Goal: Transaction & Acquisition: Purchase product/service

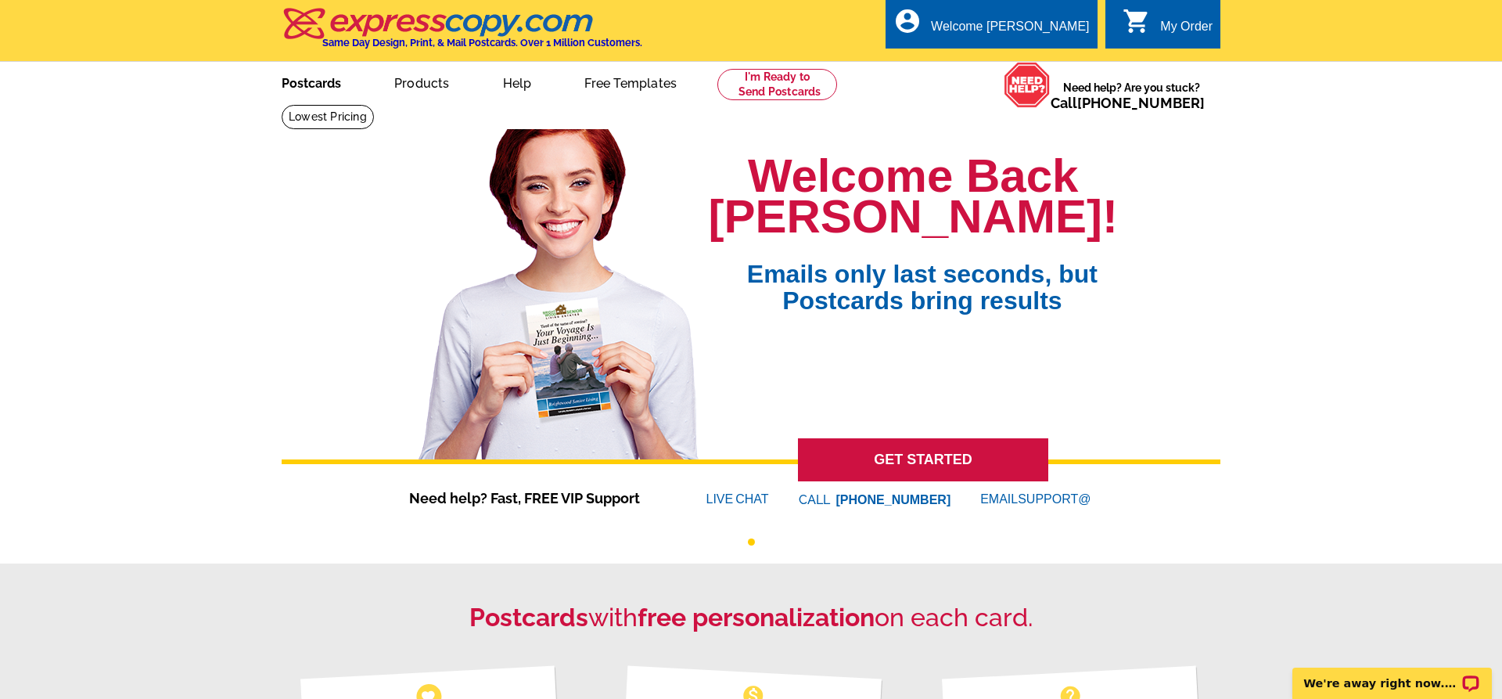
click at [286, 81] on link "Postcards" at bounding box center [312, 81] width 110 height 37
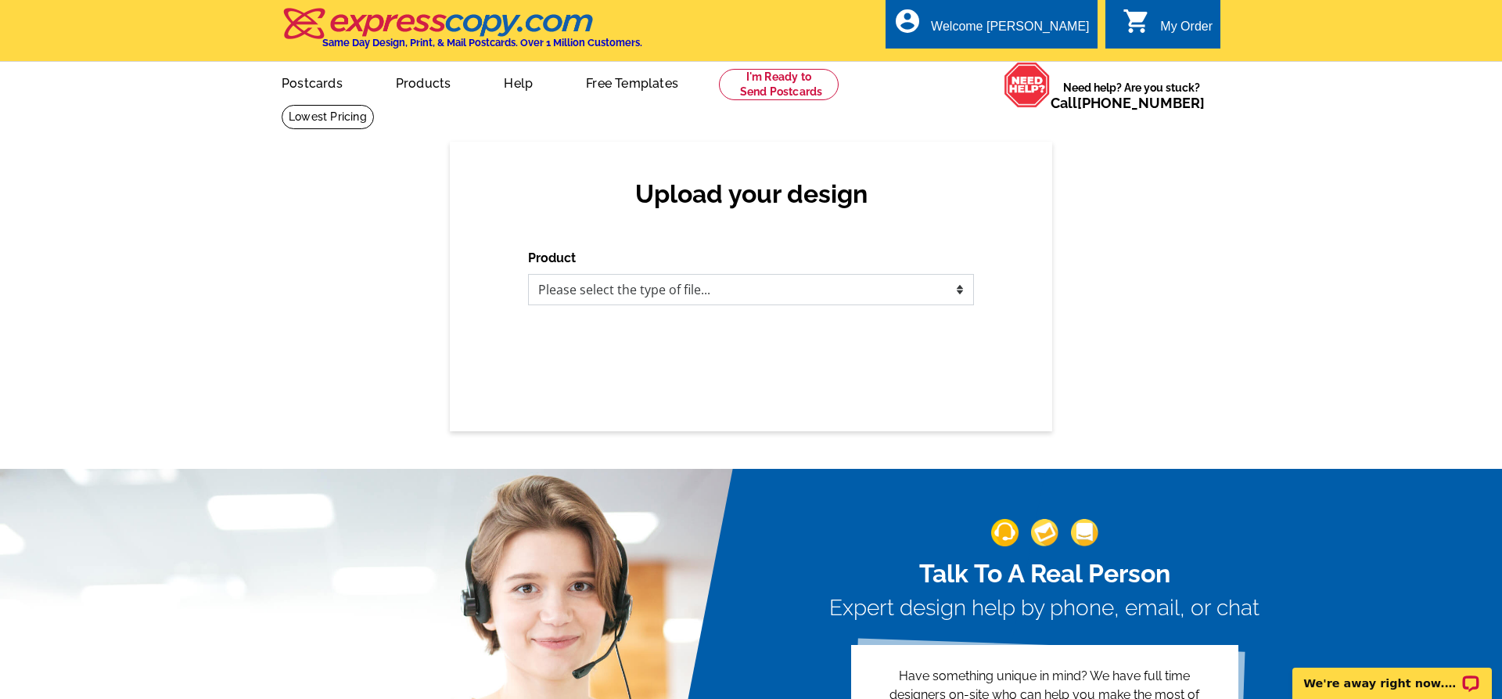
select select "1"
click option "Postcards" at bounding box center [0, 0] width 0 height 0
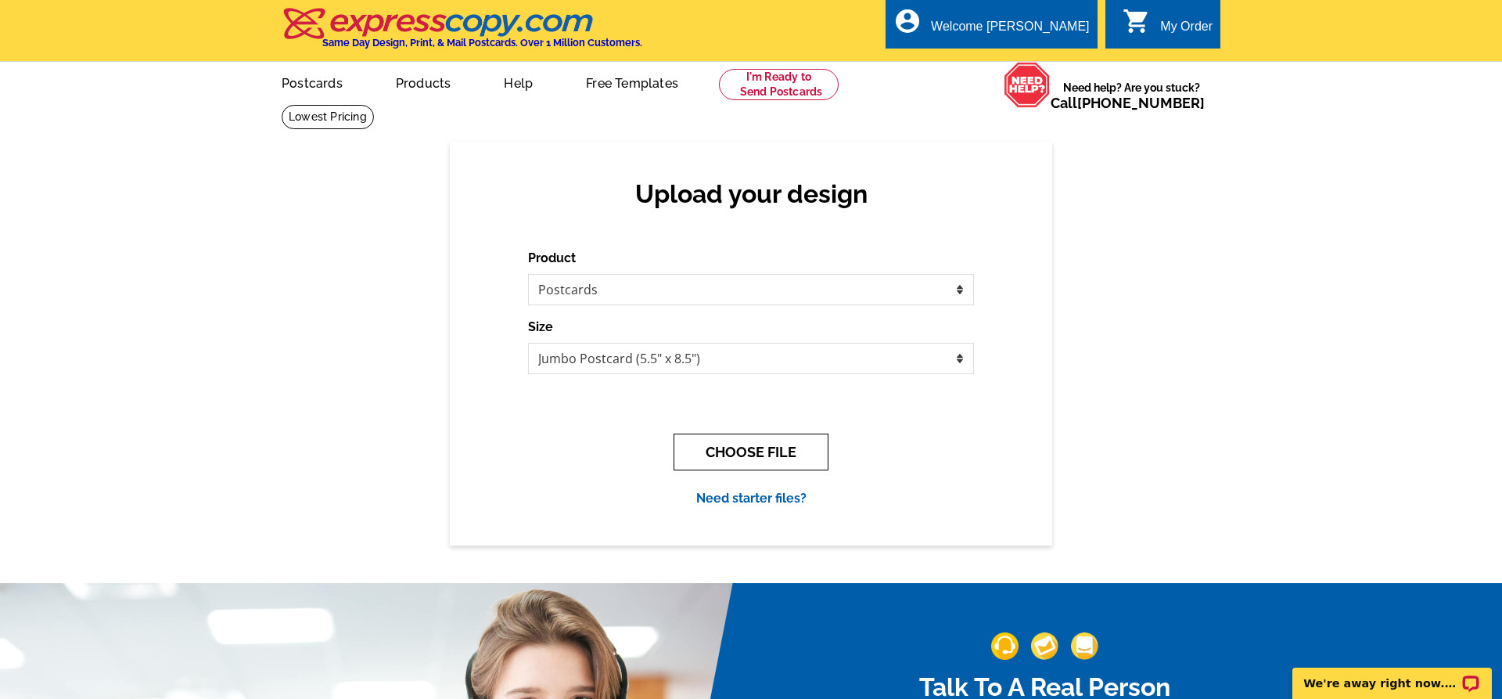
click at [797, 452] on button "CHOOSE FILE" at bounding box center [751, 452] width 155 height 37
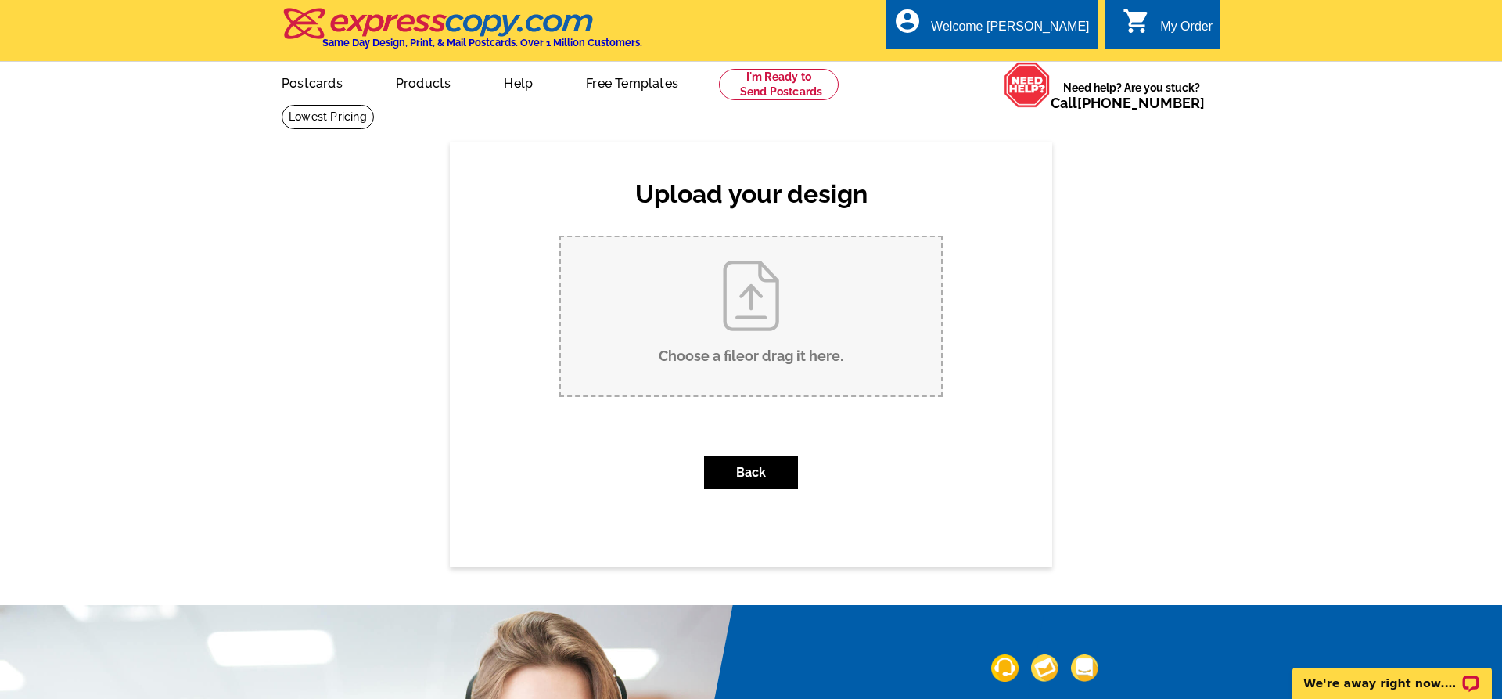
click at [814, 318] on input "Choose a file or drag it here ." at bounding box center [751, 316] width 380 height 158
type input "C:\fakepath\2145 West Avenue Just Sold crm, lm.pdf"
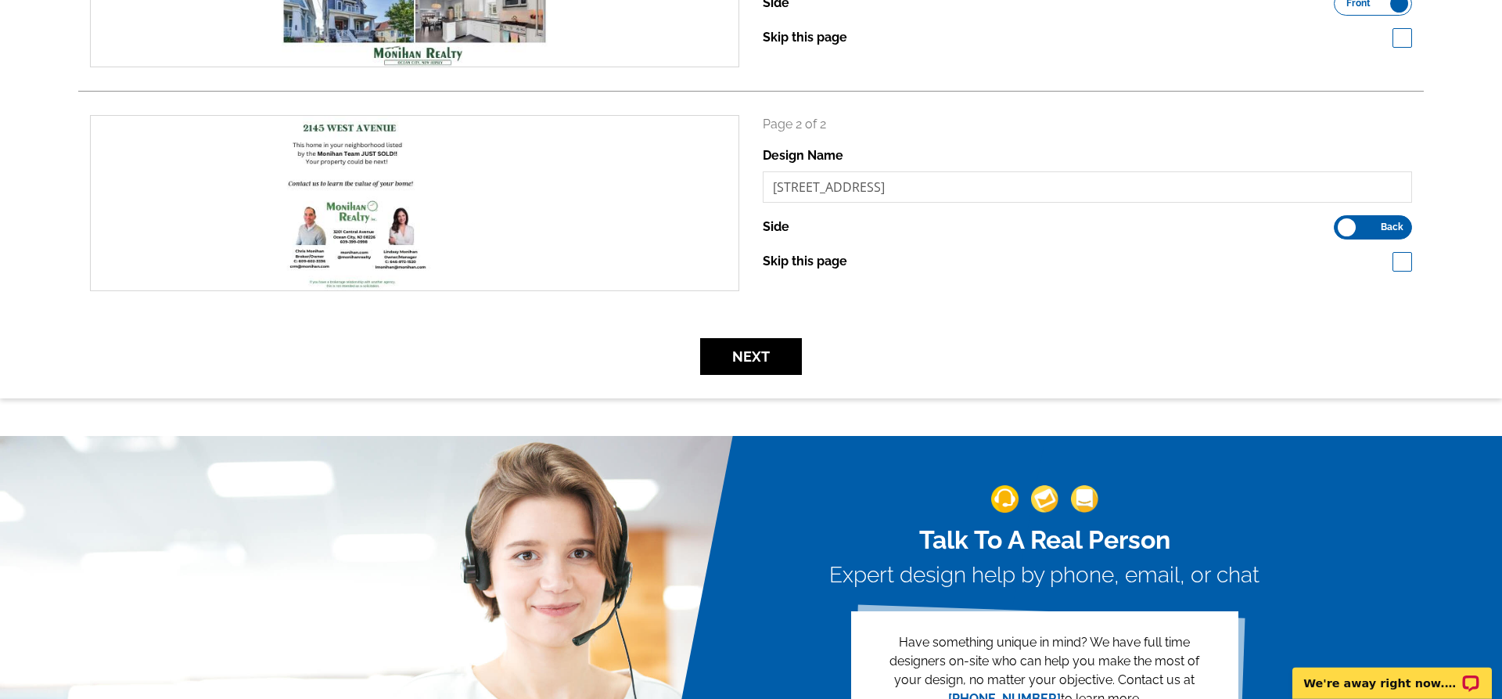
scroll to position [399, 0]
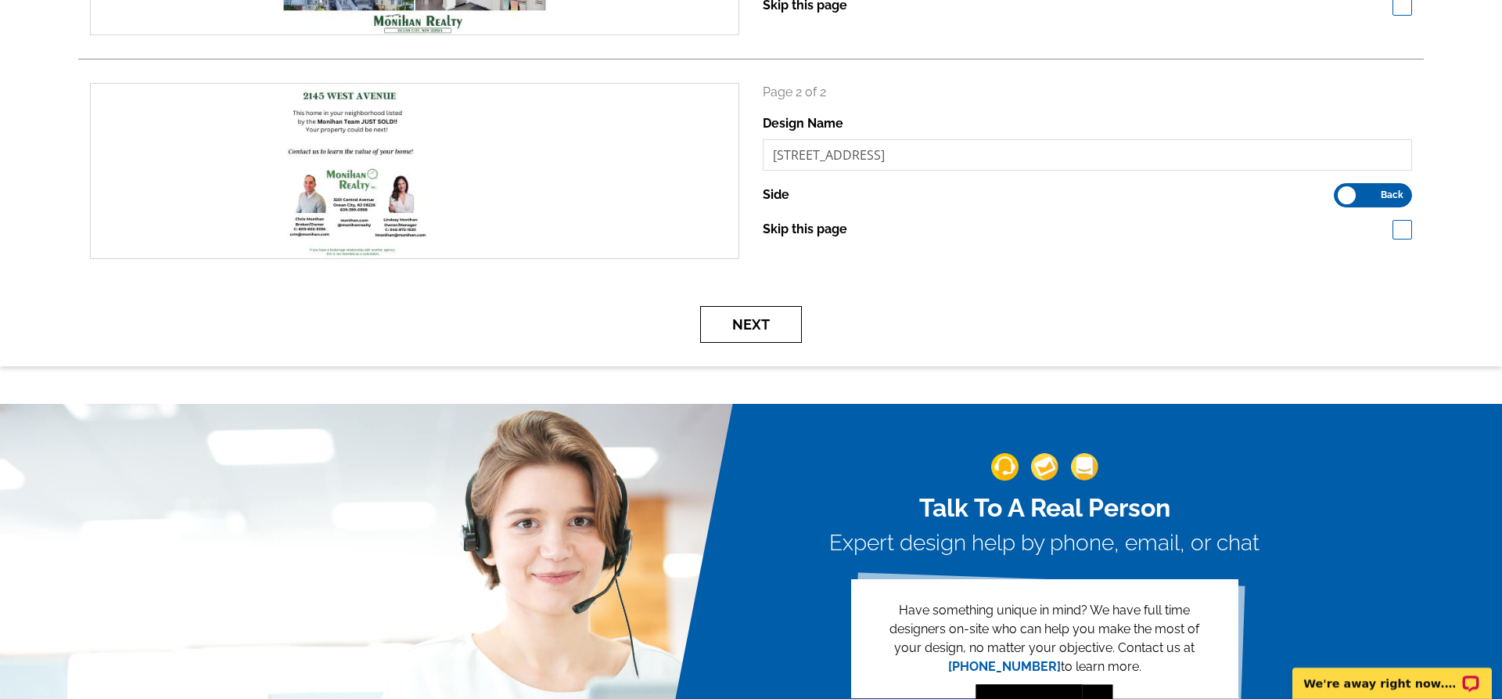
click at [761, 323] on button "Next" at bounding box center [751, 324] width 102 height 37
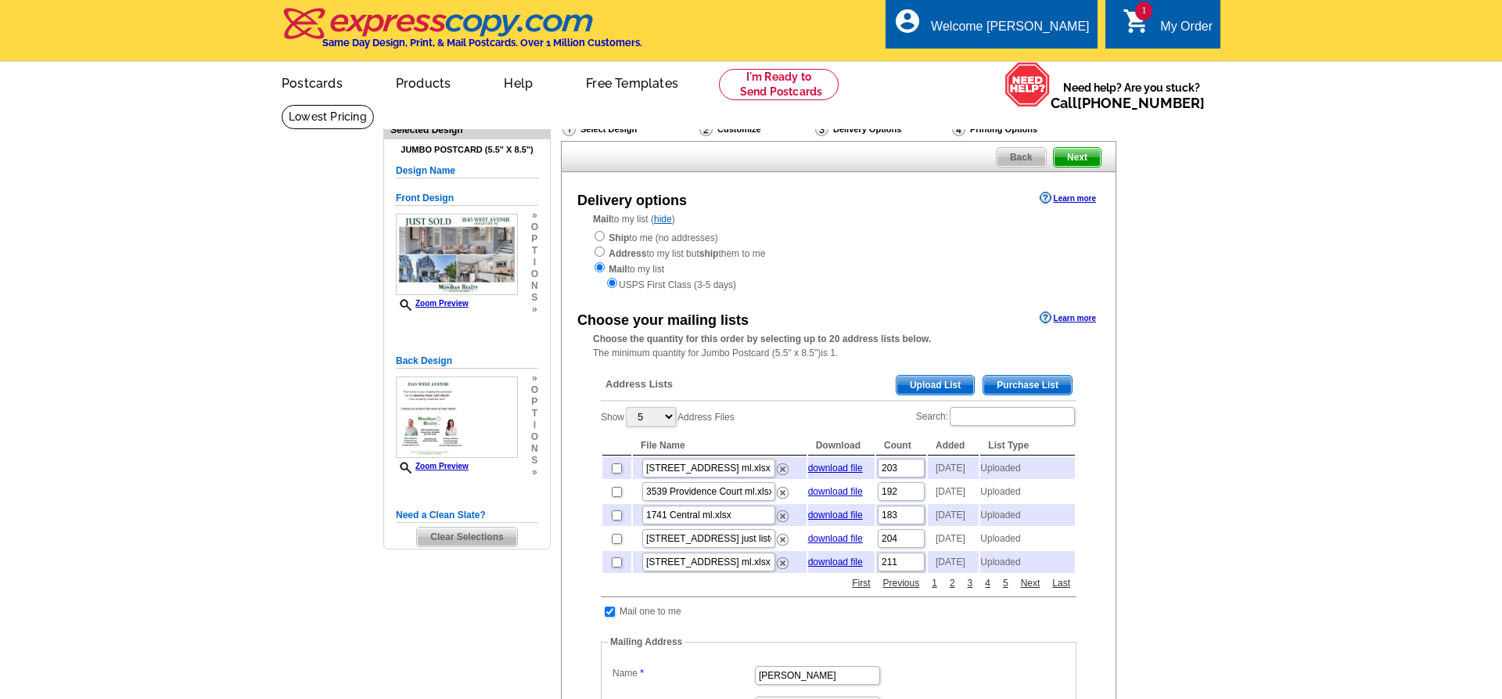
click at [941, 390] on span "Upload List" at bounding box center [935, 385] width 77 height 19
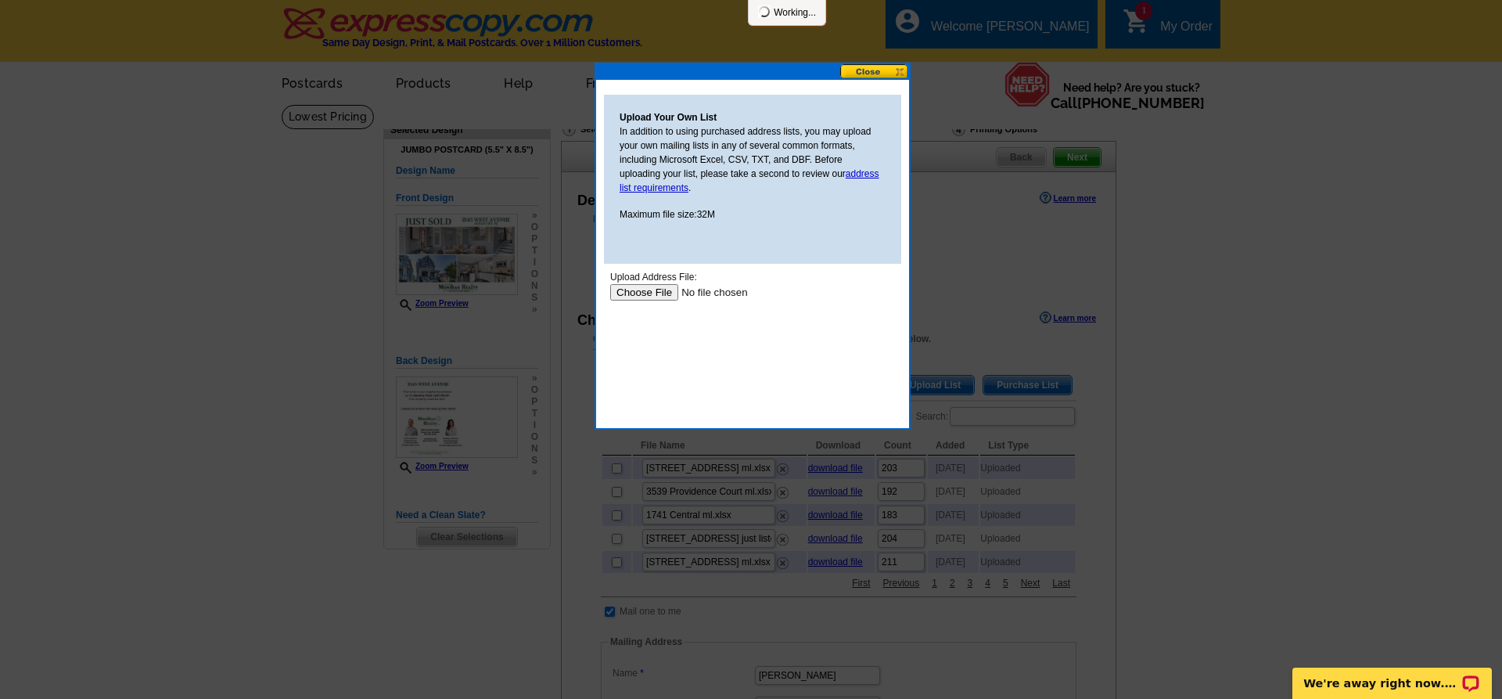
click at [654, 299] on input "file" at bounding box center [709, 292] width 198 height 16
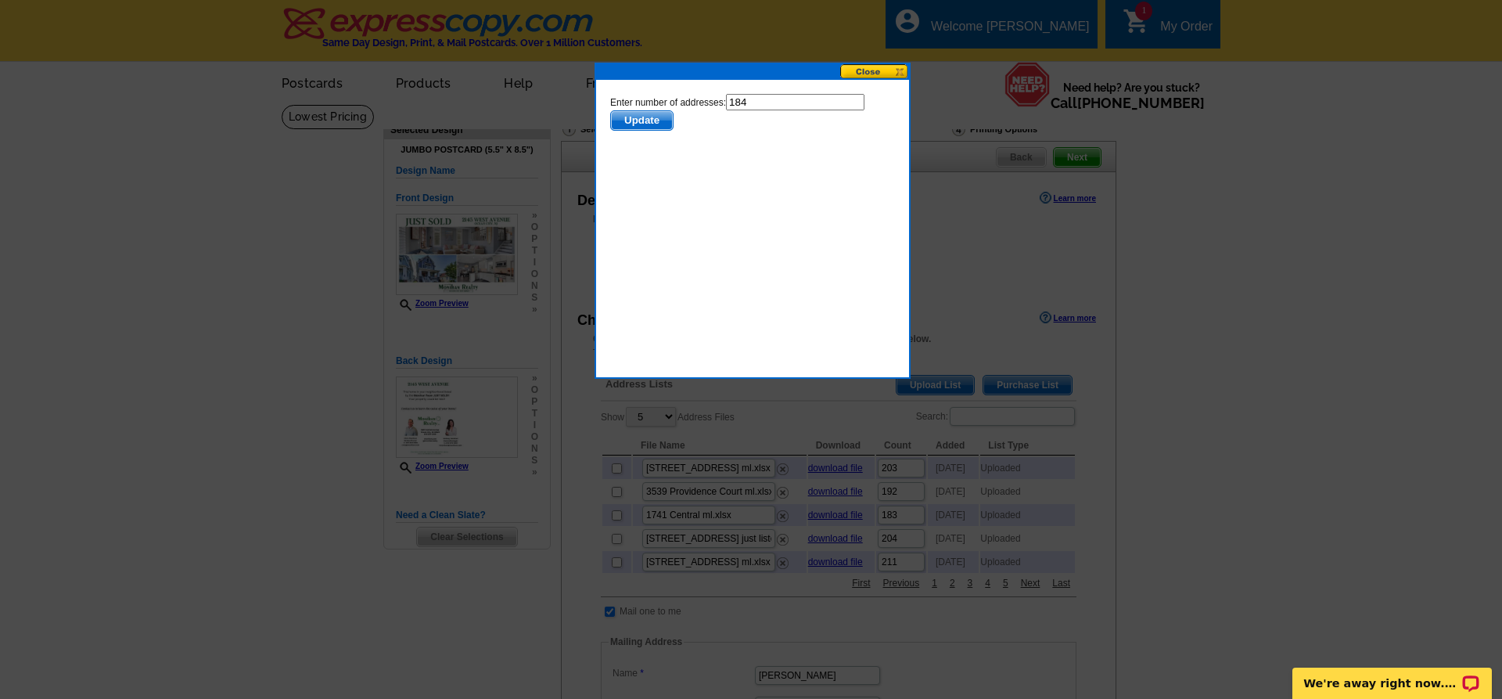
click at [761, 100] on input "184" at bounding box center [795, 102] width 139 height 16
type input "183"
click at [656, 124] on span "Update" at bounding box center [642, 120] width 62 height 19
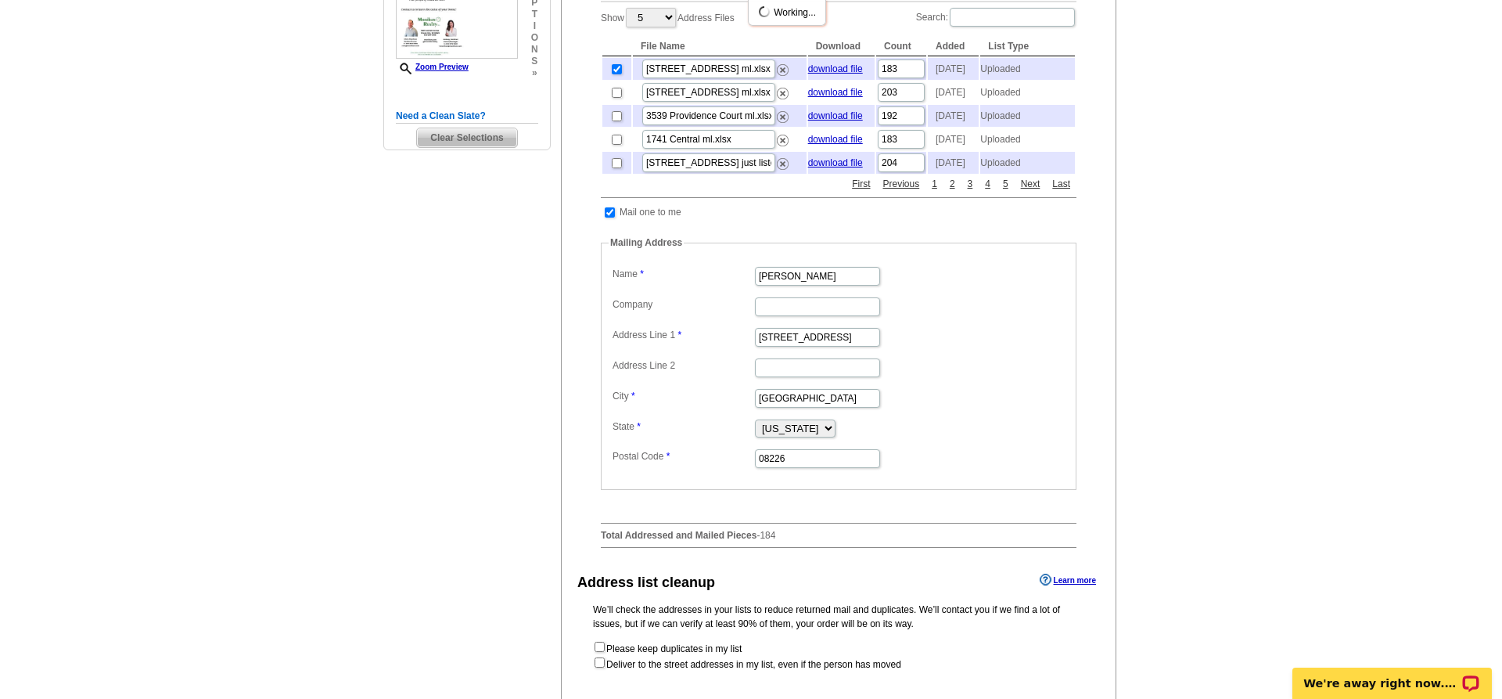
scroll to position [718, 0]
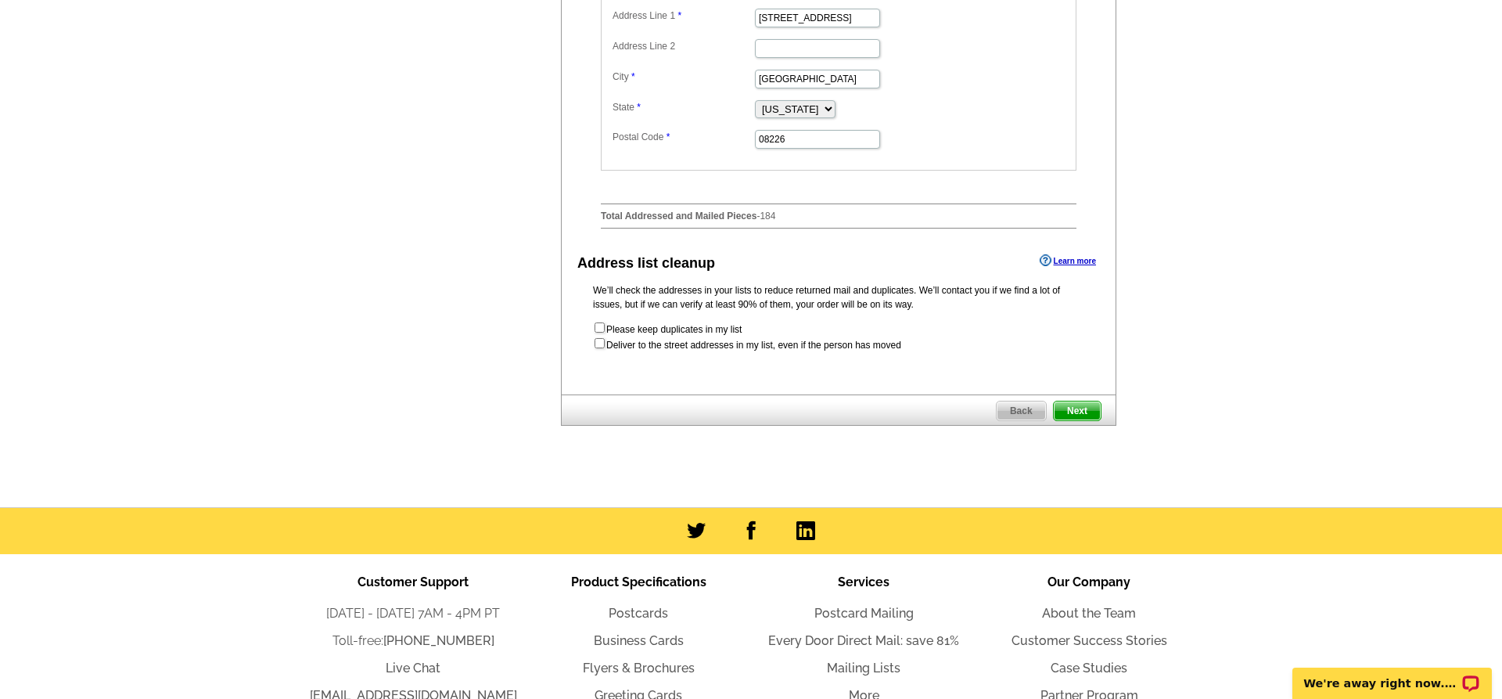
click at [1071, 411] on span "Next" at bounding box center [1077, 410] width 47 height 19
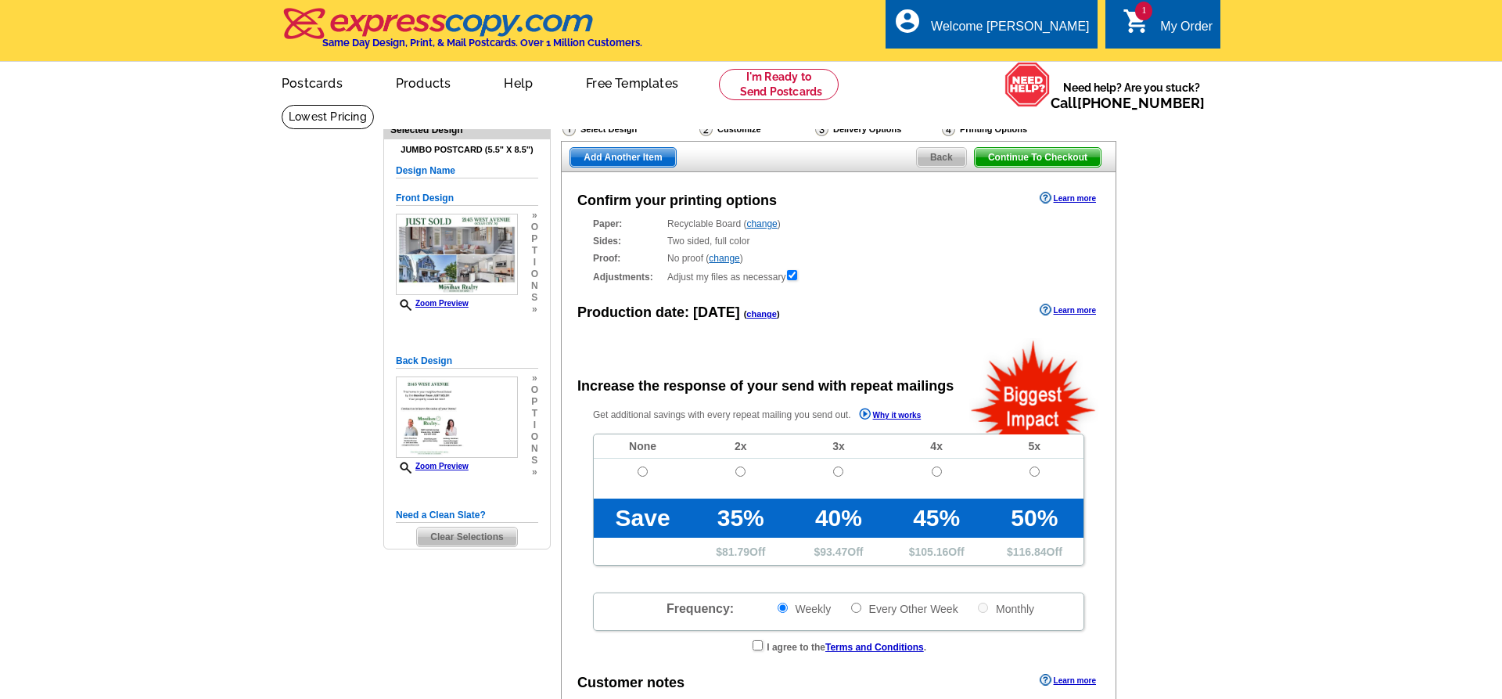
radio input "false"
click at [646, 473] on input "radio" at bounding box center [643, 471] width 10 height 10
radio input "true"
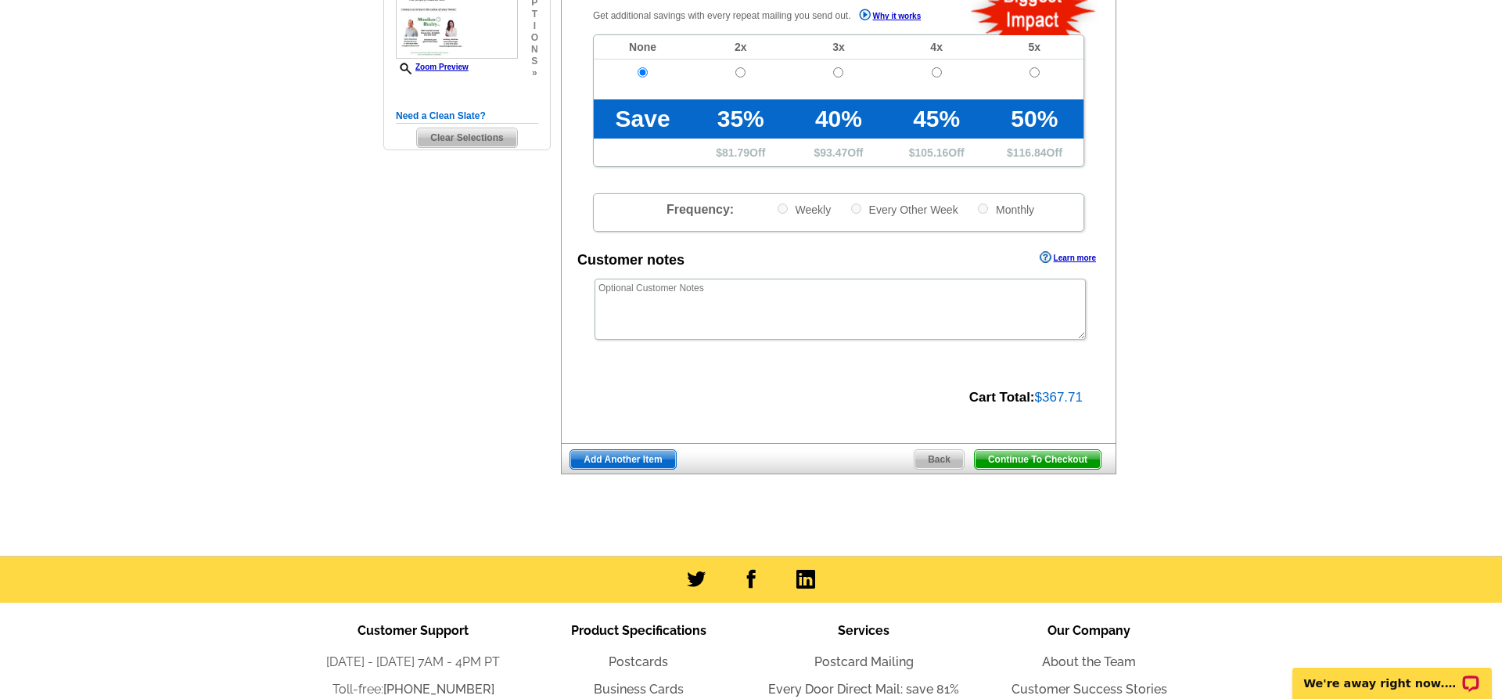
click at [634, 465] on span "Add Another Item" at bounding box center [622, 459] width 105 height 19
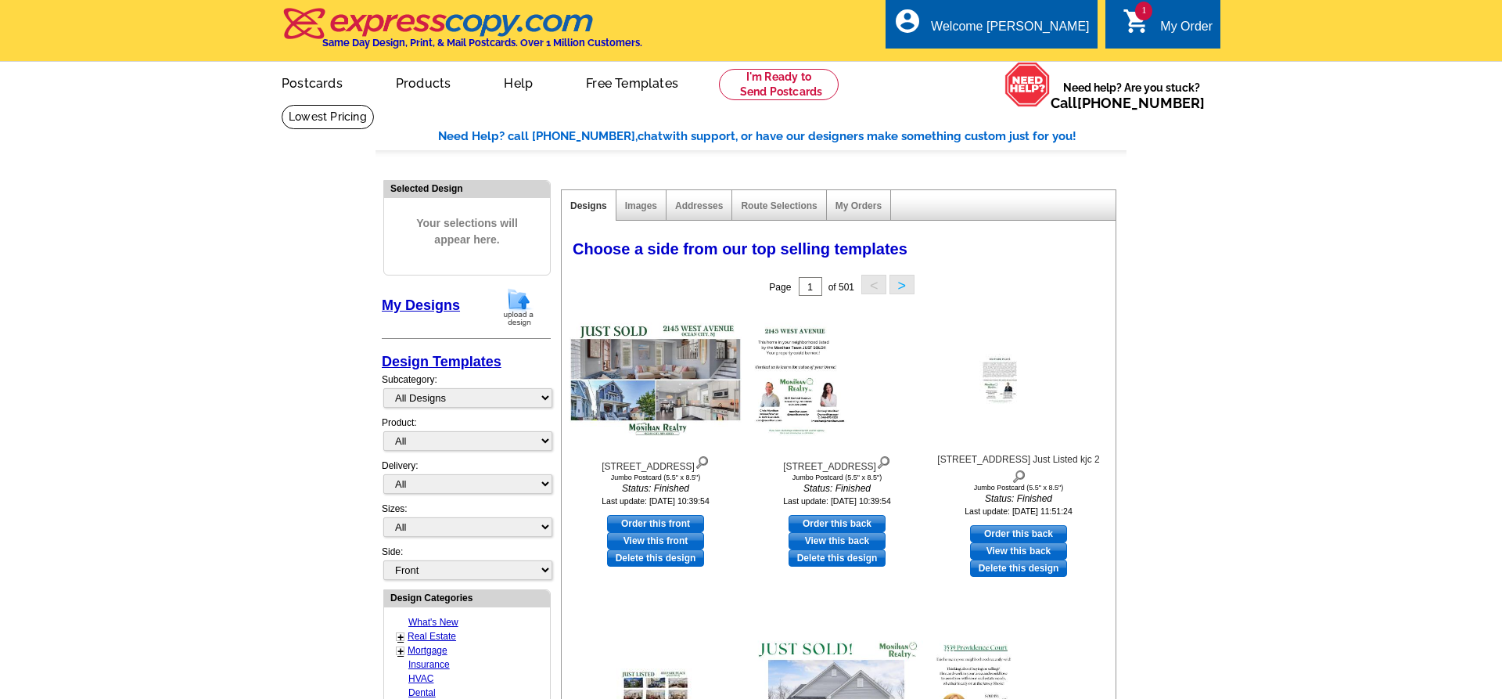
click at [519, 307] on img at bounding box center [518, 307] width 41 height 40
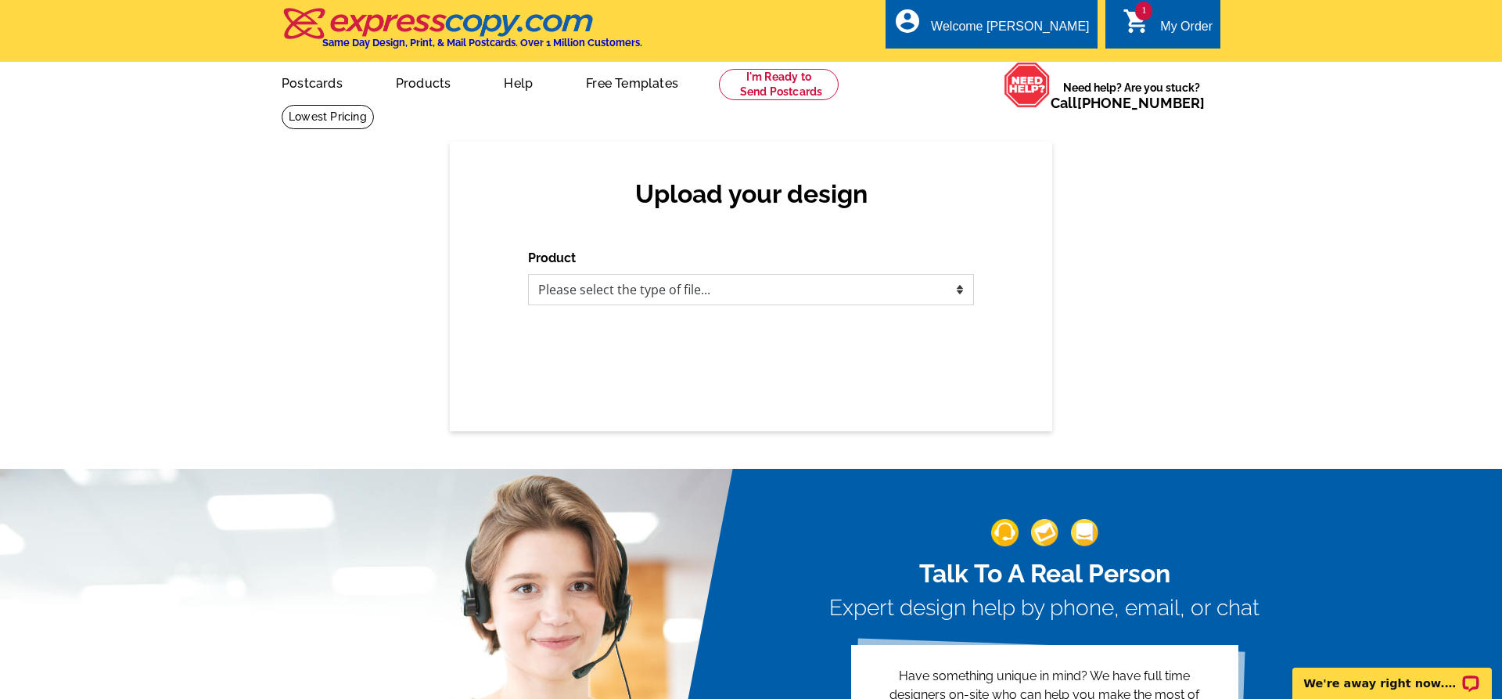
select select "1"
click option "Postcards" at bounding box center [0, 0] width 0 height 0
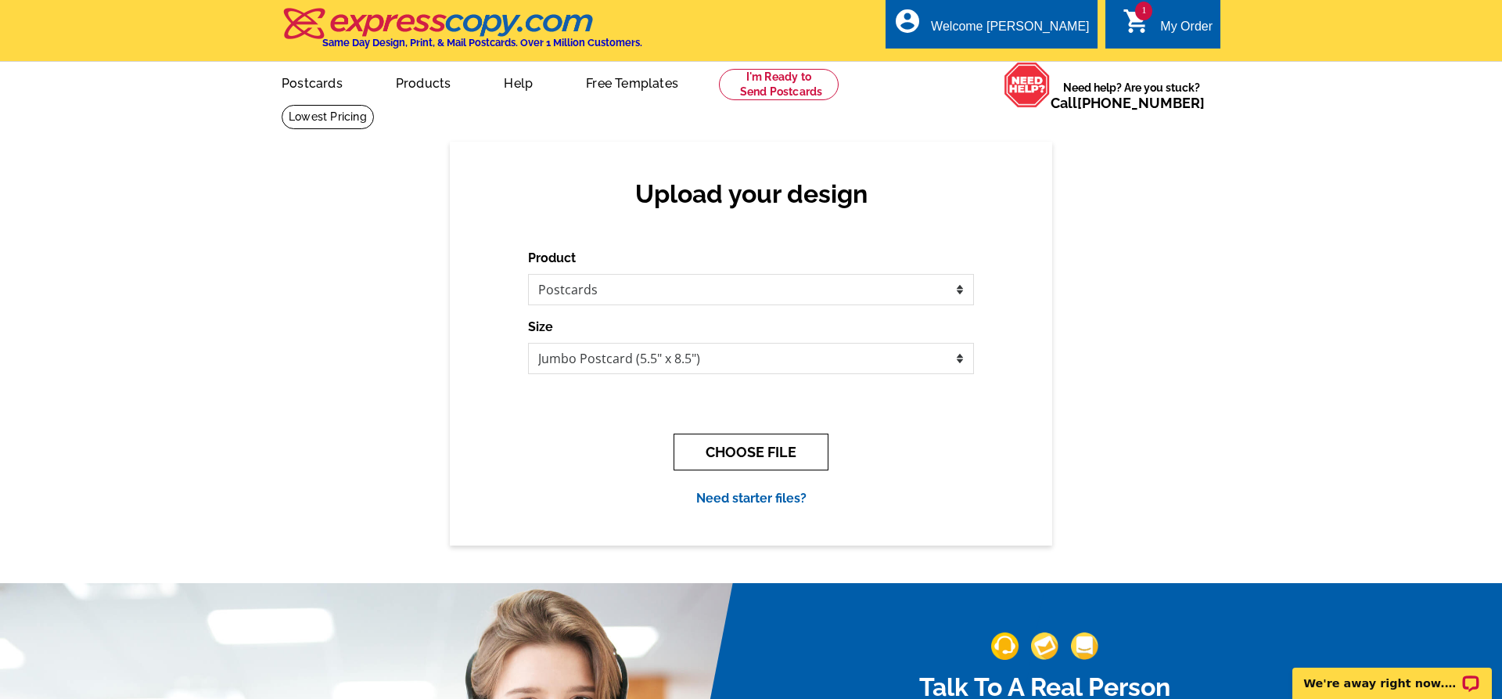
click at [790, 445] on button "CHOOSE FILE" at bounding box center [751, 452] width 155 height 37
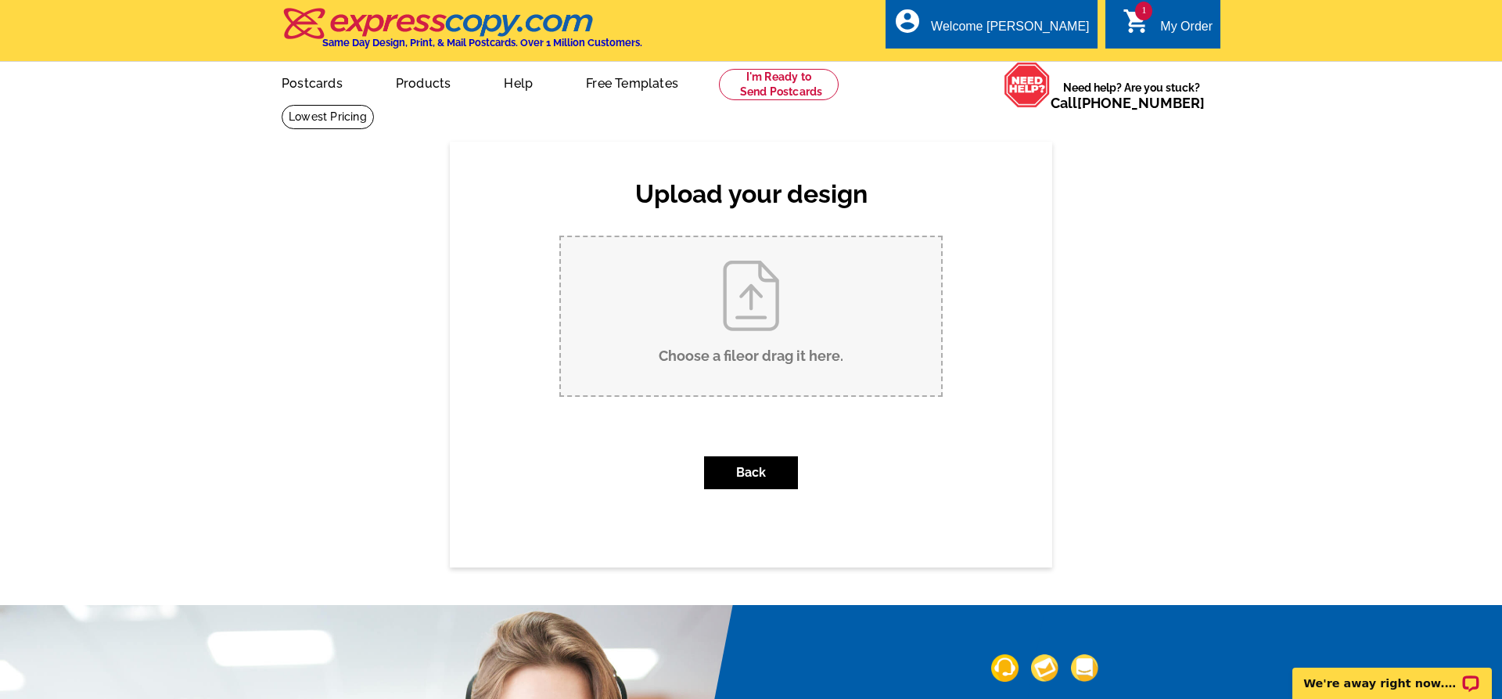
click at [793, 353] on input "Choose a file or drag it here ." at bounding box center [751, 316] width 380 height 158
type input "C:\fakepath\Just Sold 839 Park Place crm, lm.pdf"
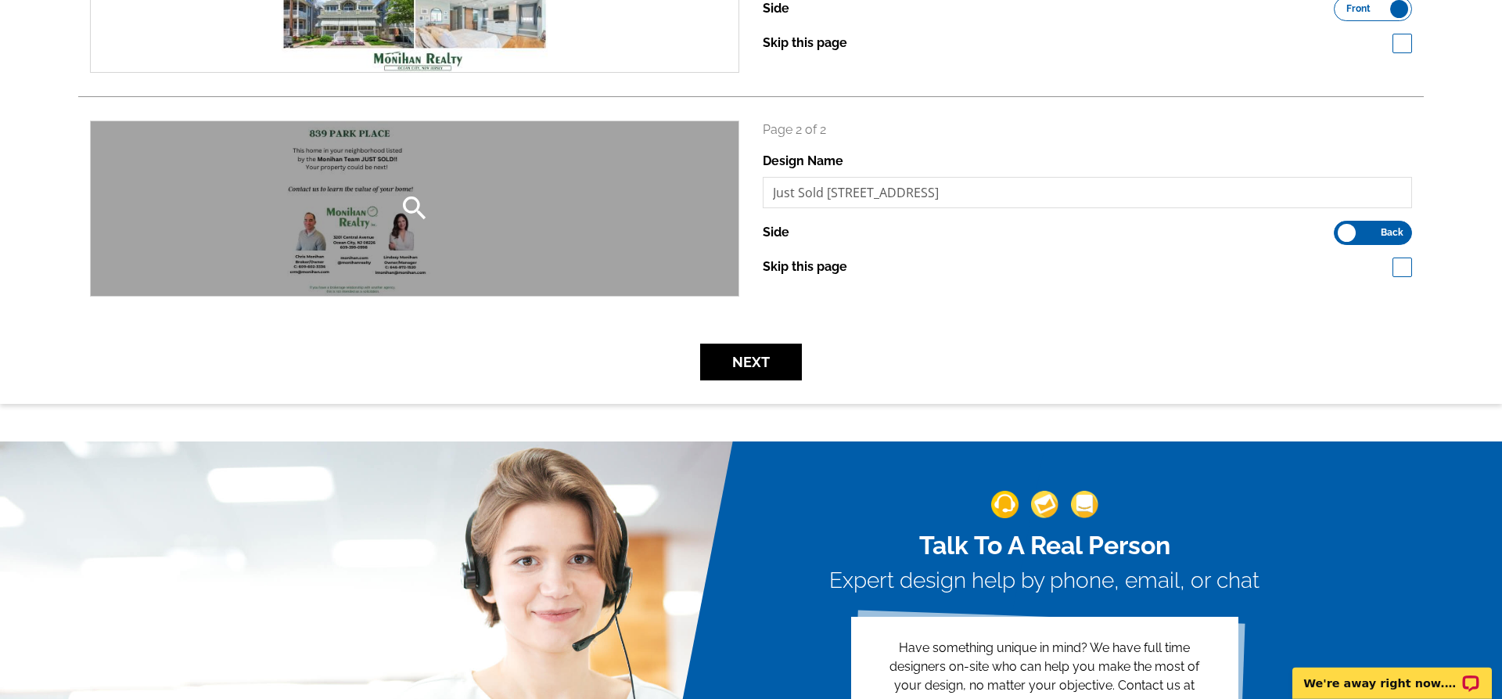
scroll to position [399, 0]
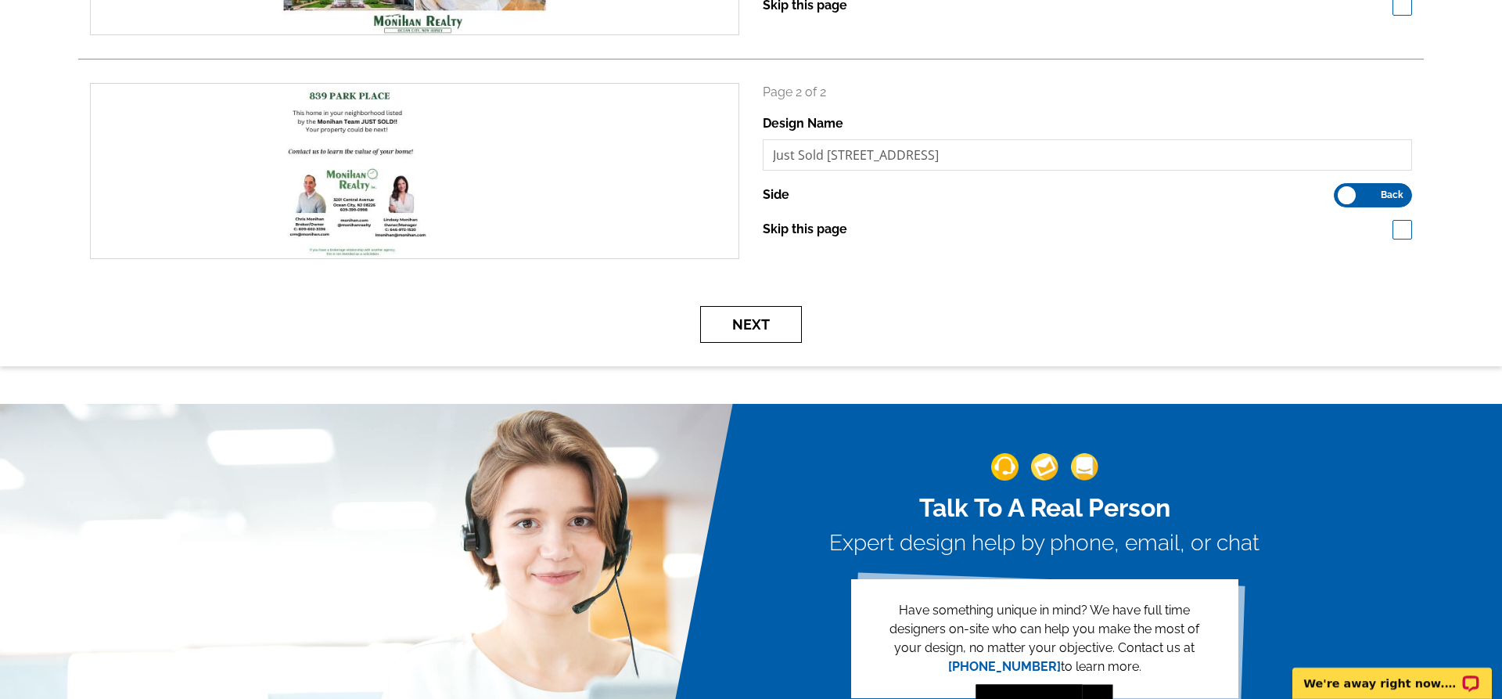
click at [743, 326] on button "Next" at bounding box center [751, 324] width 102 height 37
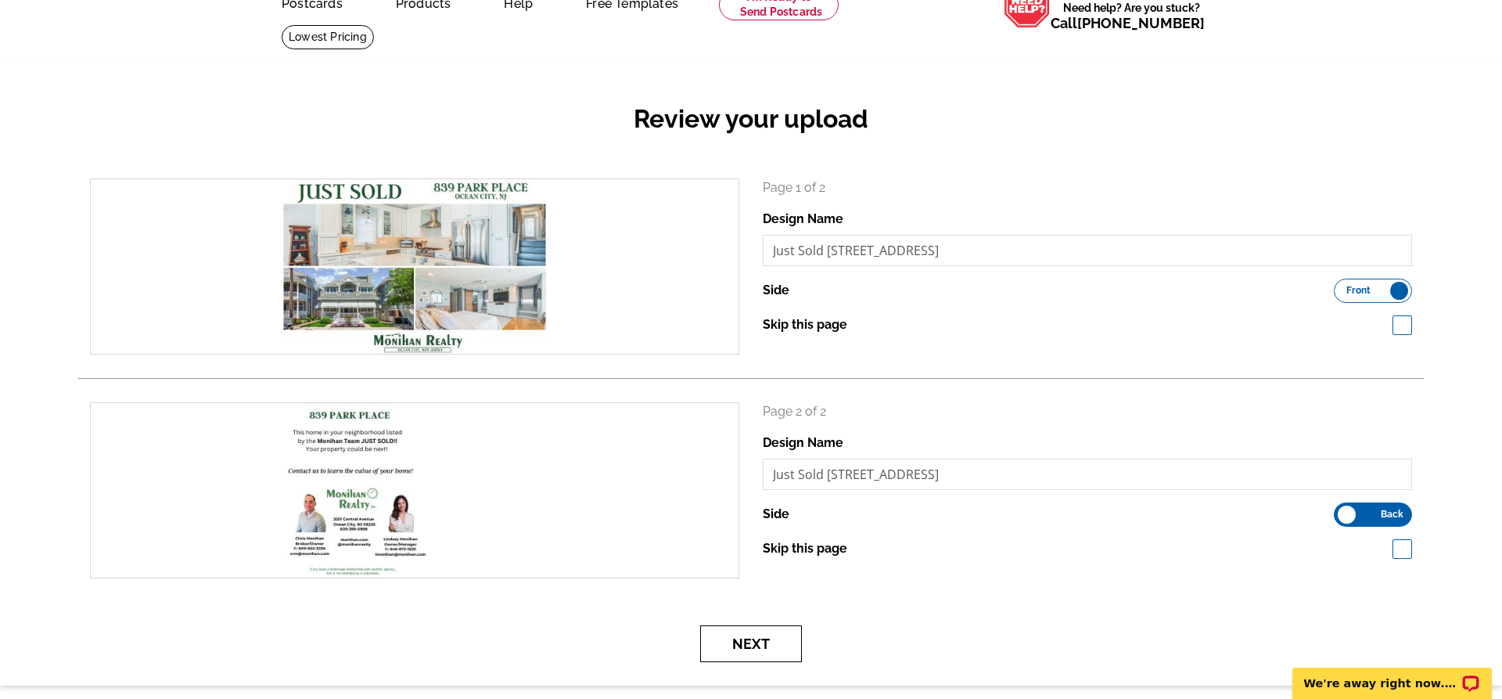
scroll to position [319, 0]
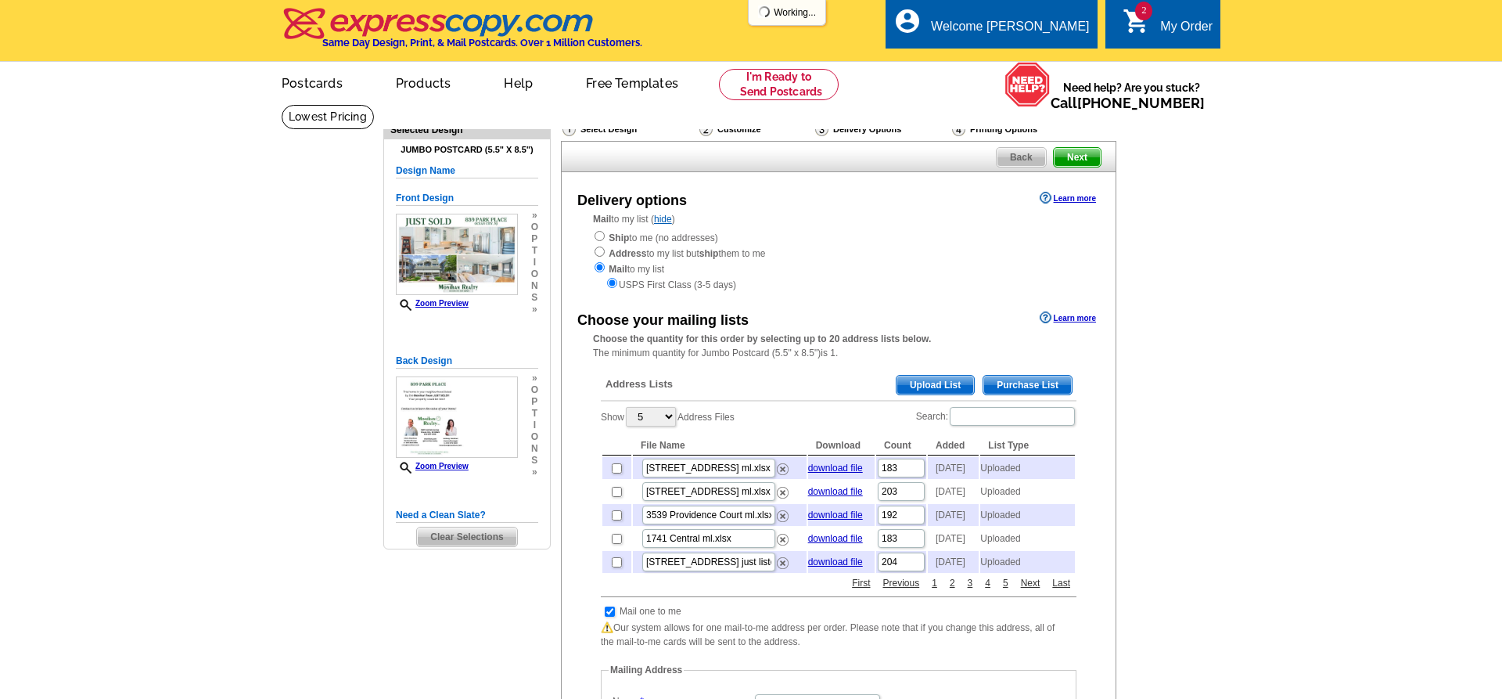
click at [926, 388] on span "Upload List" at bounding box center [935, 385] width 77 height 19
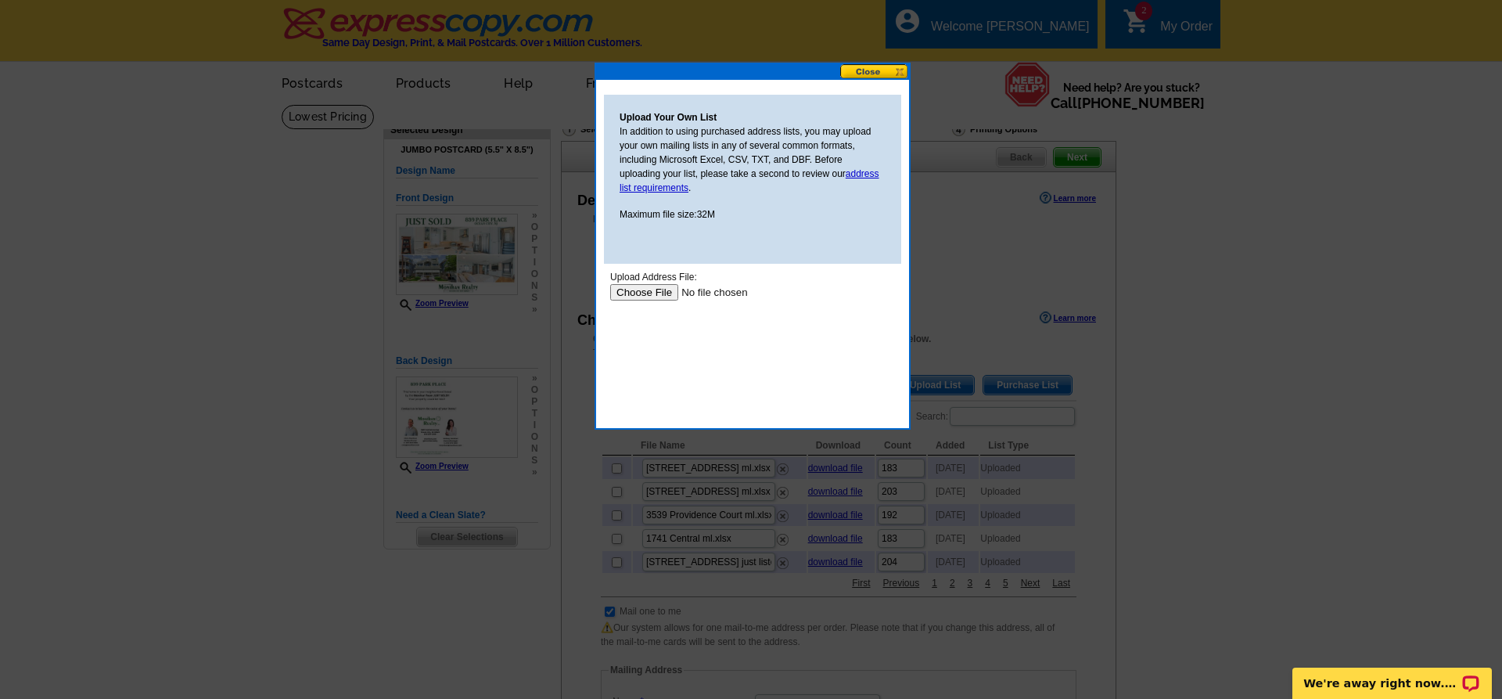
click at [646, 298] on input "file" at bounding box center [709, 292] width 198 height 16
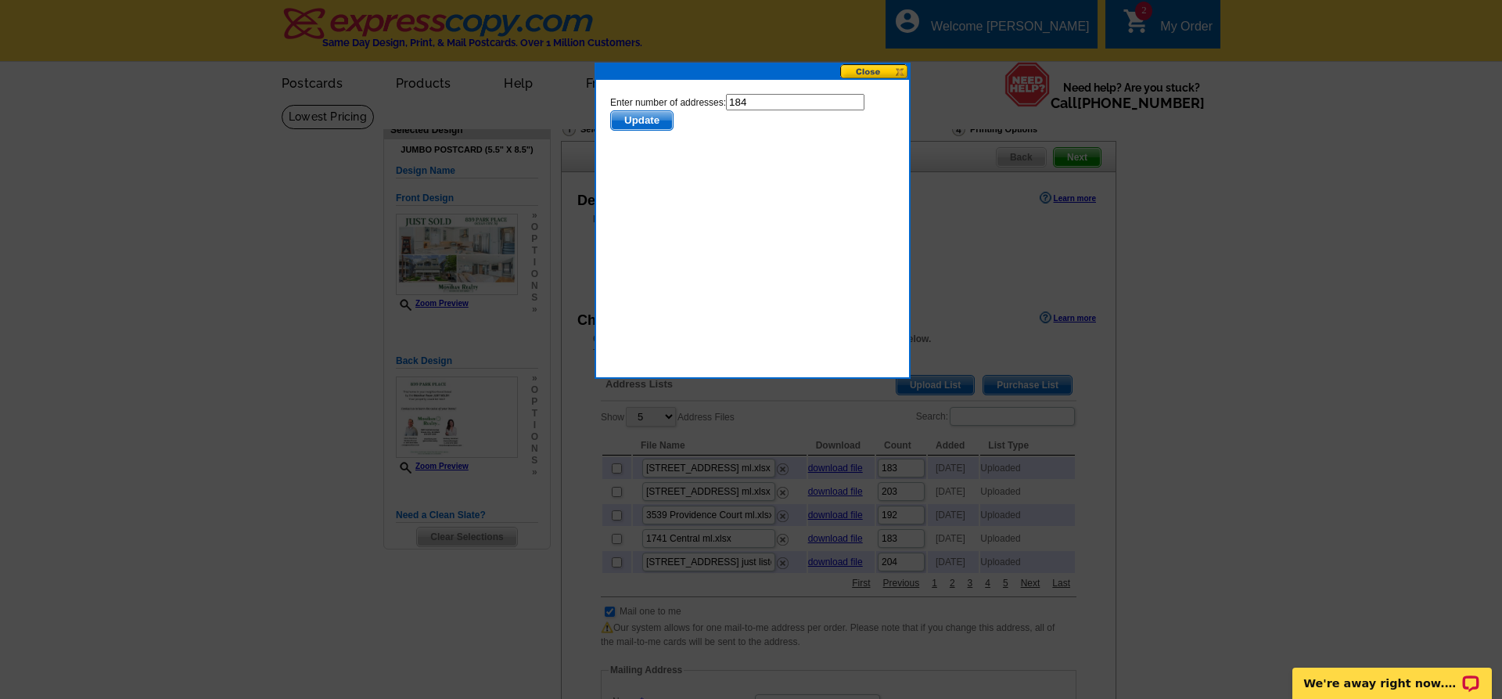
click at [784, 105] on input "184" at bounding box center [795, 102] width 139 height 16
type input "183"
click at [646, 117] on span "Update" at bounding box center [642, 120] width 62 height 19
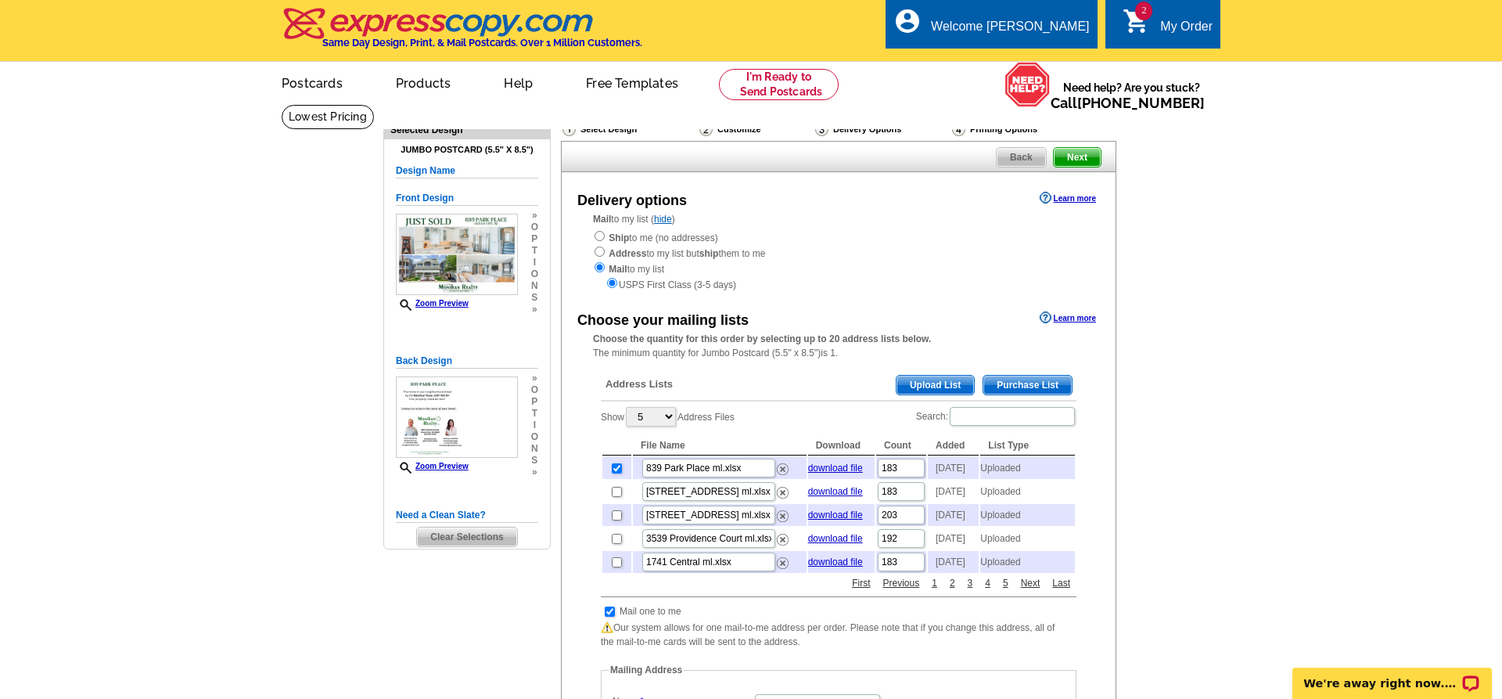
scroll to position [479, 0]
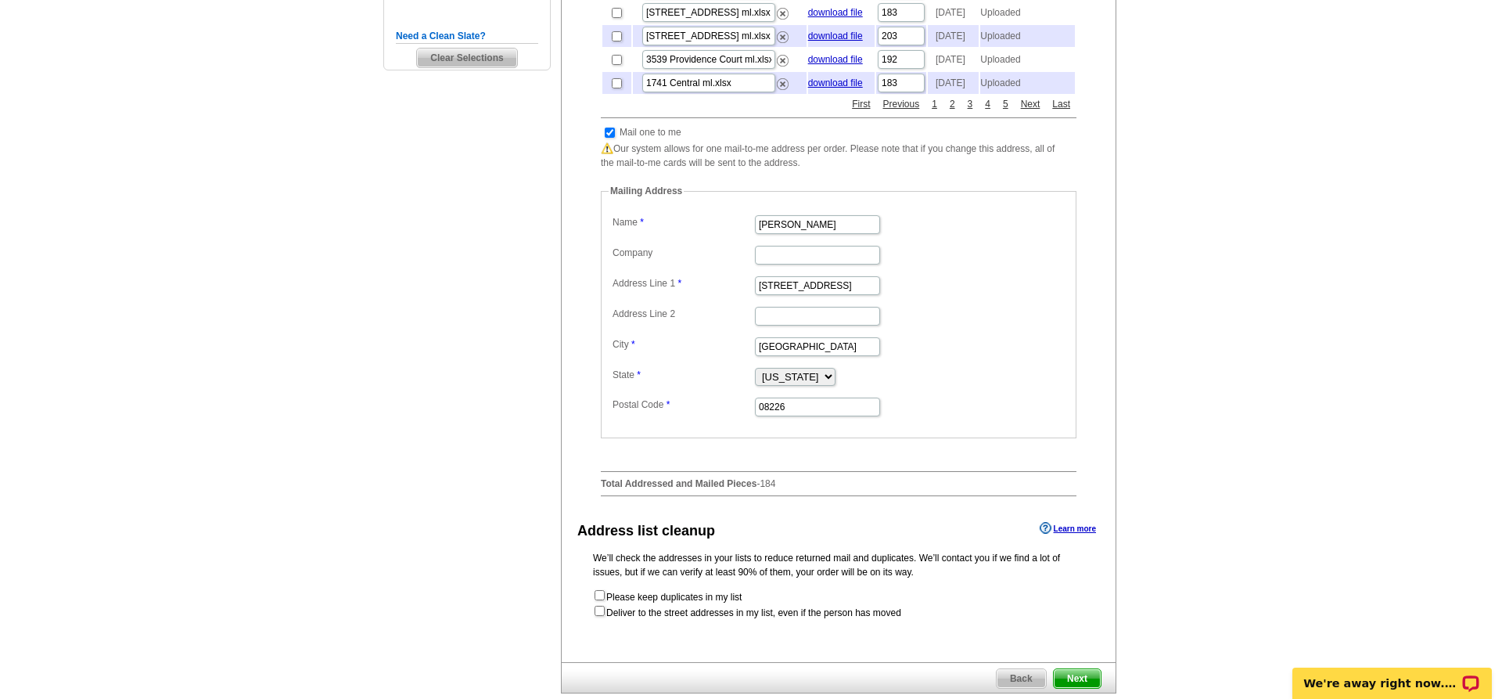
click at [1088, 688] on span "Next" at bounding box center [1077, 678] width 47 height 19
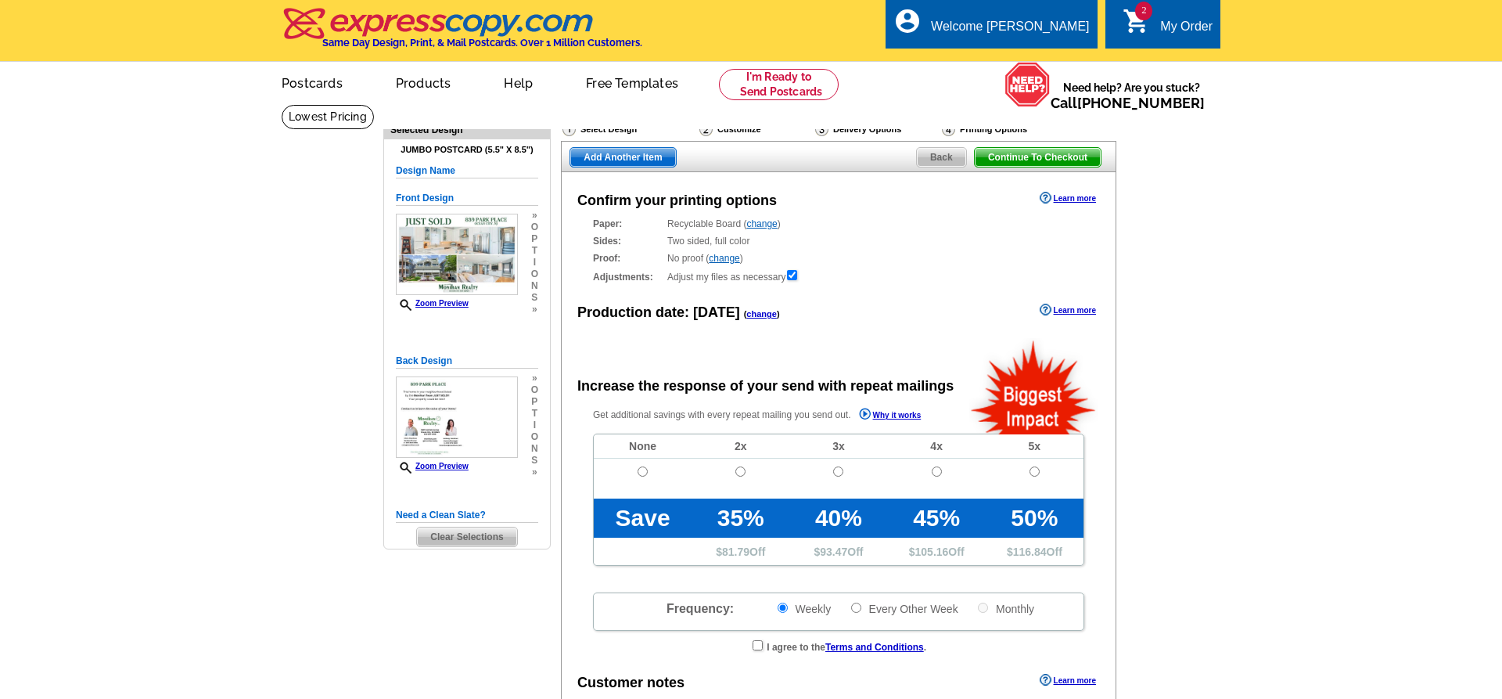
radio input "false"
click at [642, 475] on input "radio" at bounding box center [643, 471] width 10 height 10
radio input "true"
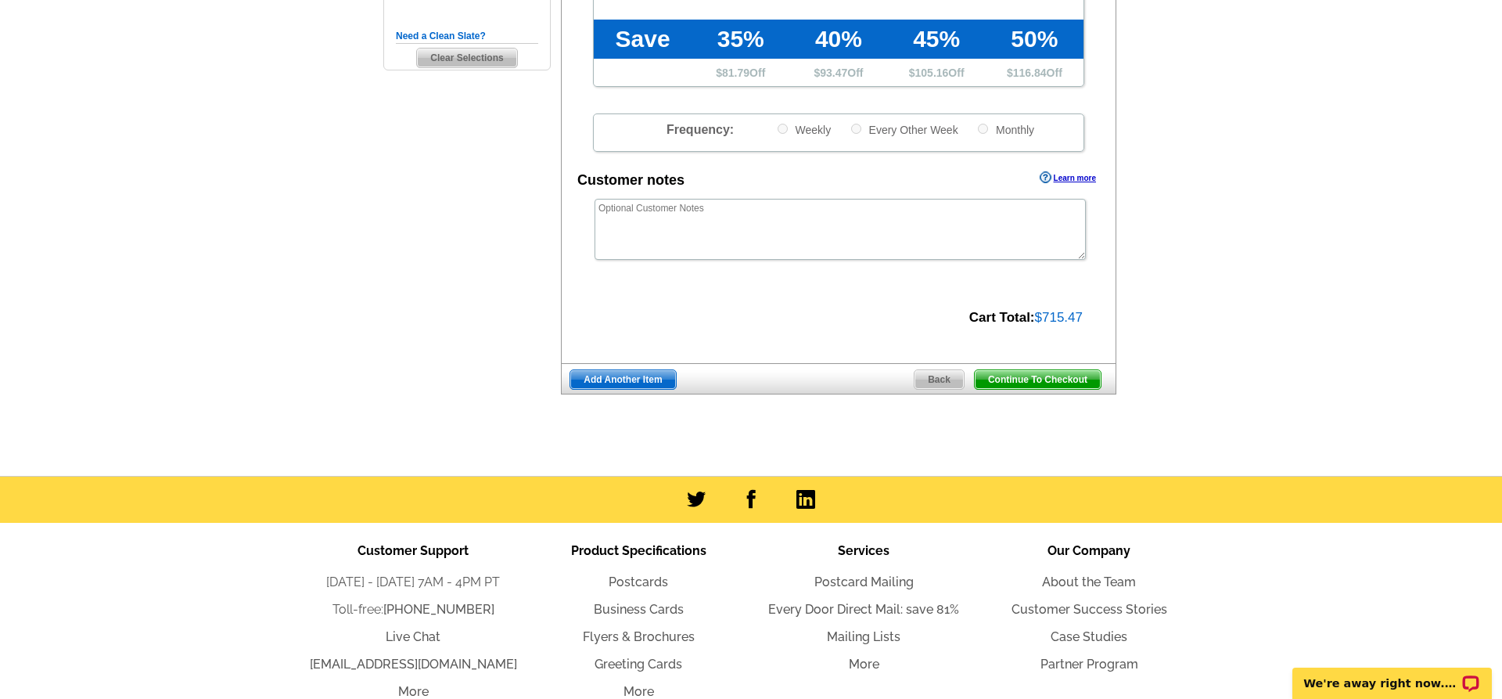
click at [640, 380] on span "Add Another Item" at bounding box center [622, 379] width 105 height 19
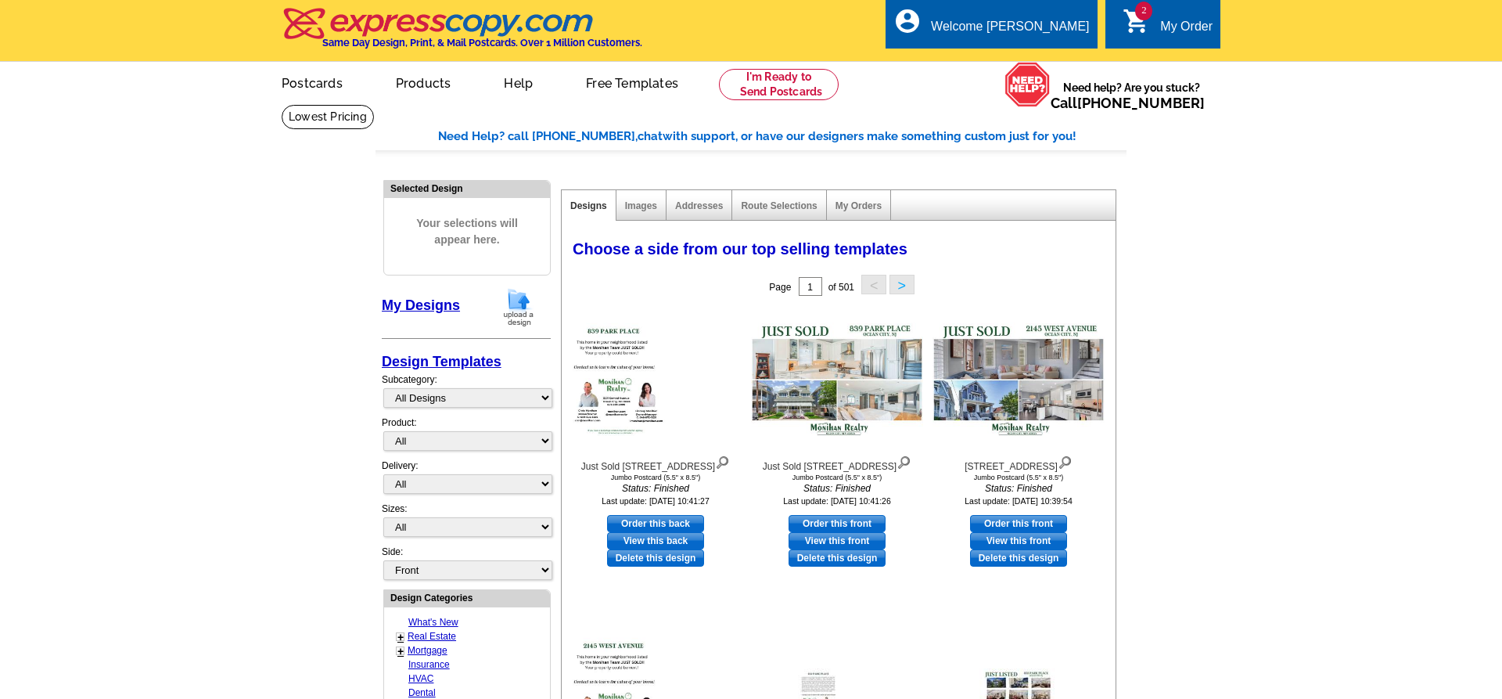
click at [526, 307] on img at bounding box center [518, 307] width 41 height 40
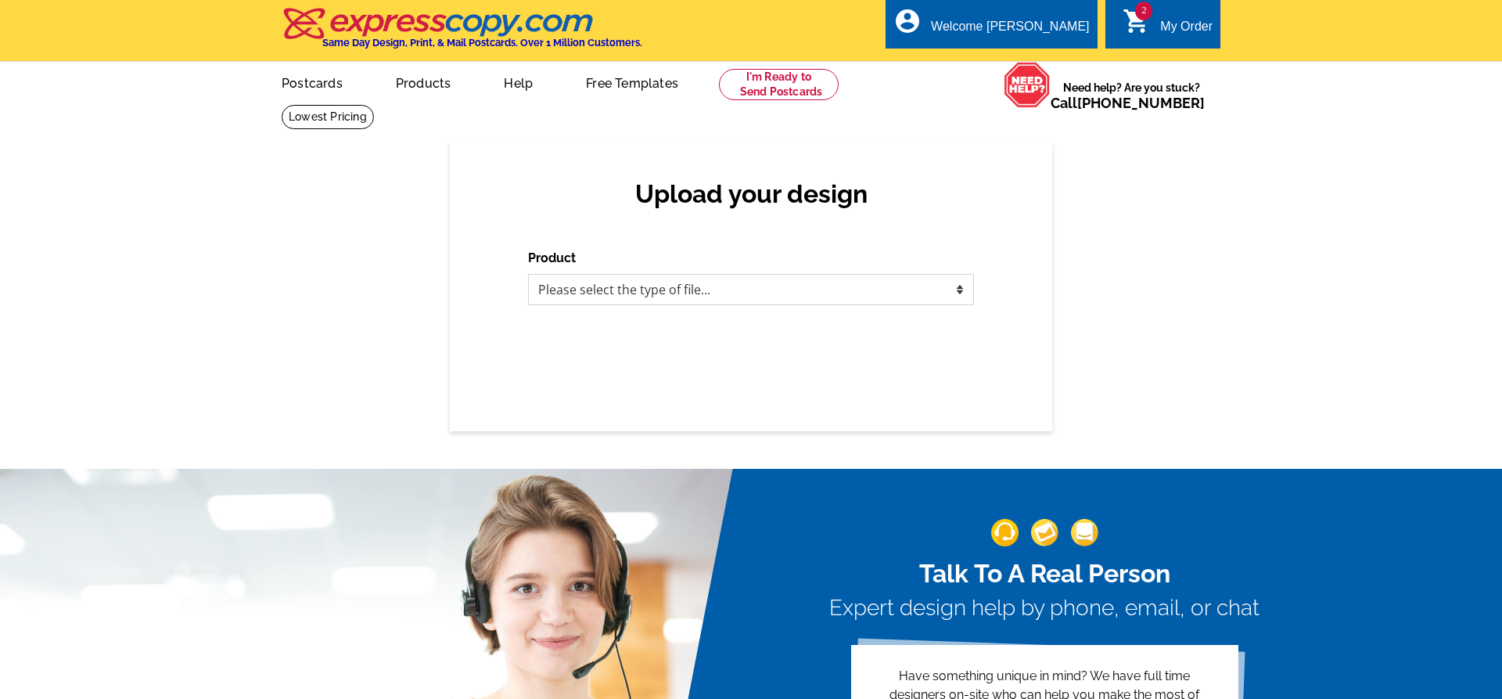
click at [809, 290] on select "Please select the type of file... Postcards Business Cards Letters and flyers G…" at bounding box center [751, 289] width 446 height 31
select select "1"
click option "Postcards" at bounding box center [0, 0] width 0 height 0
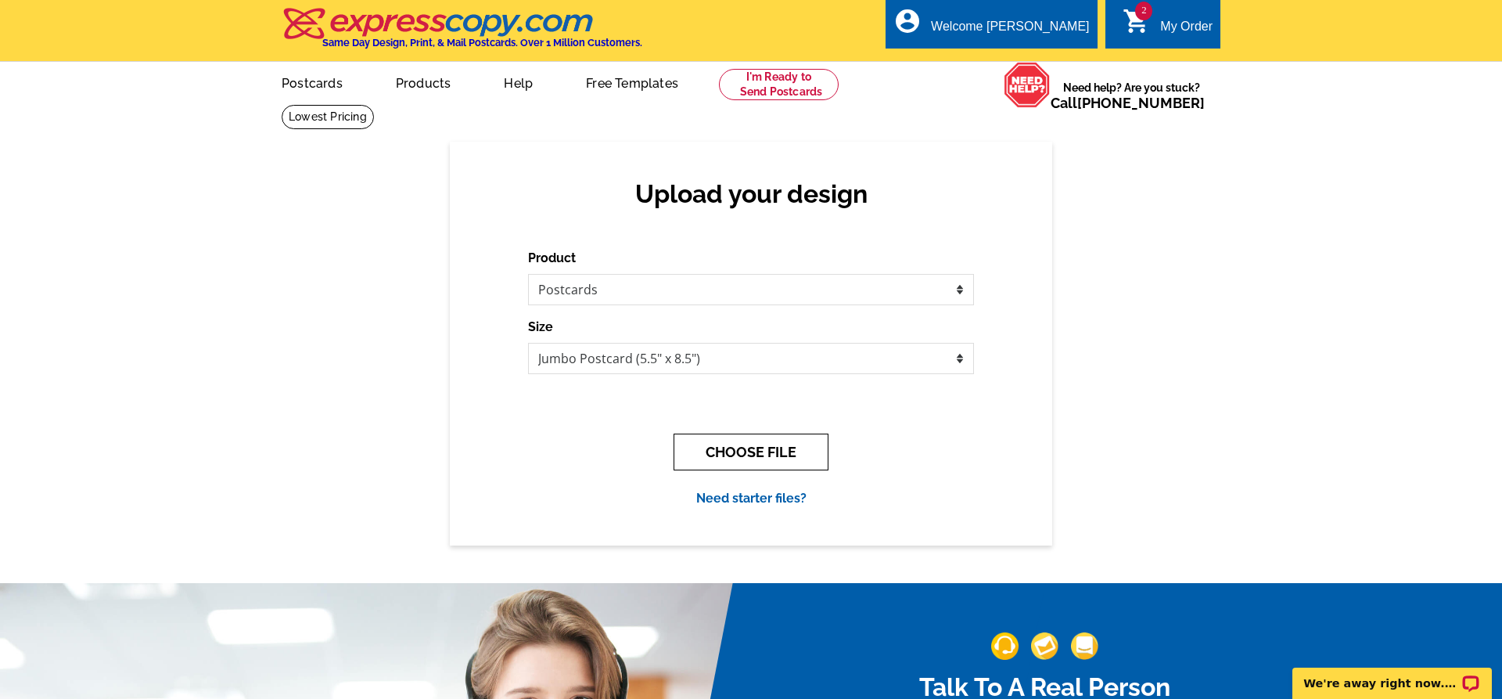
click at [787, 452] on button "CHOOSE FILE" at bounding box center [751, 452] width 155 height 37
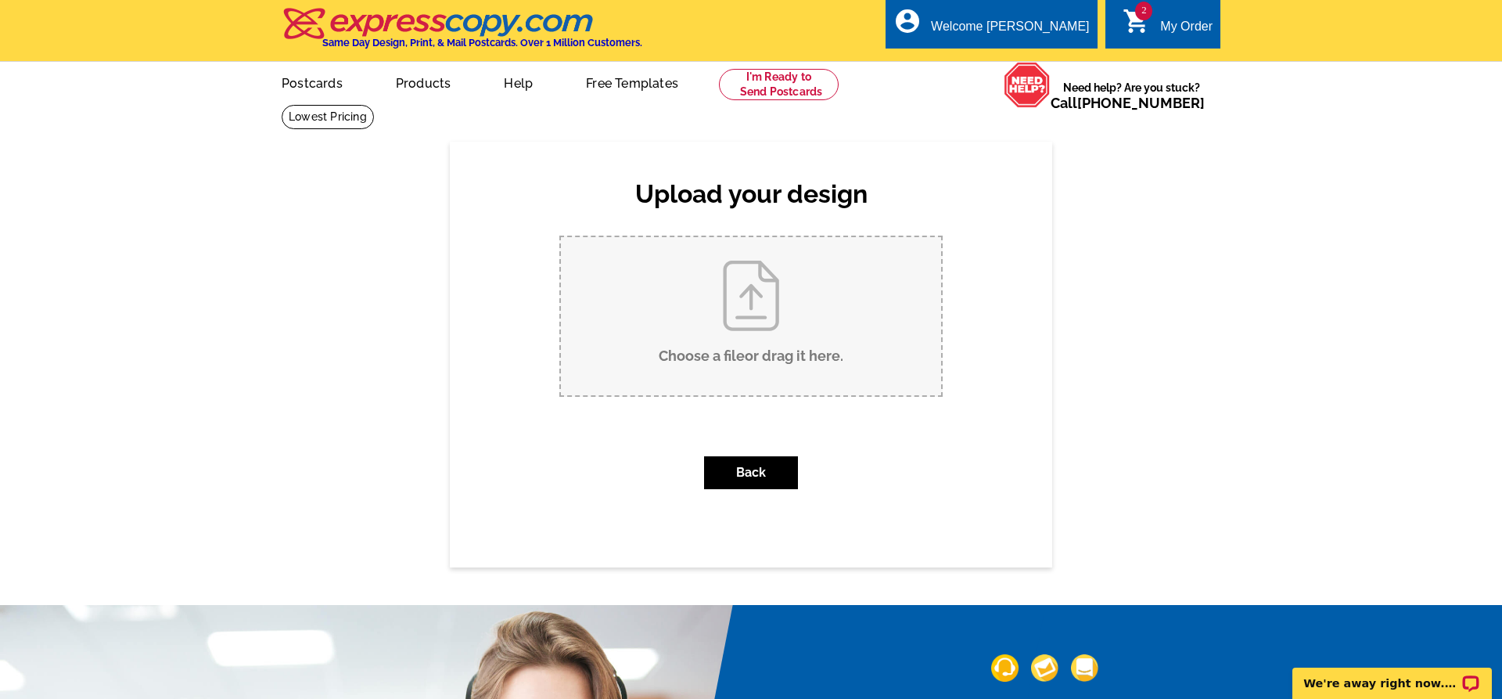
click at [746, 370] on input "Choose a file or drag it here ." at bounding box center [751, 316] width 380 height 158
type input "C:\fakepath\Just Sold 241 Crescent crm, lm.pdf"
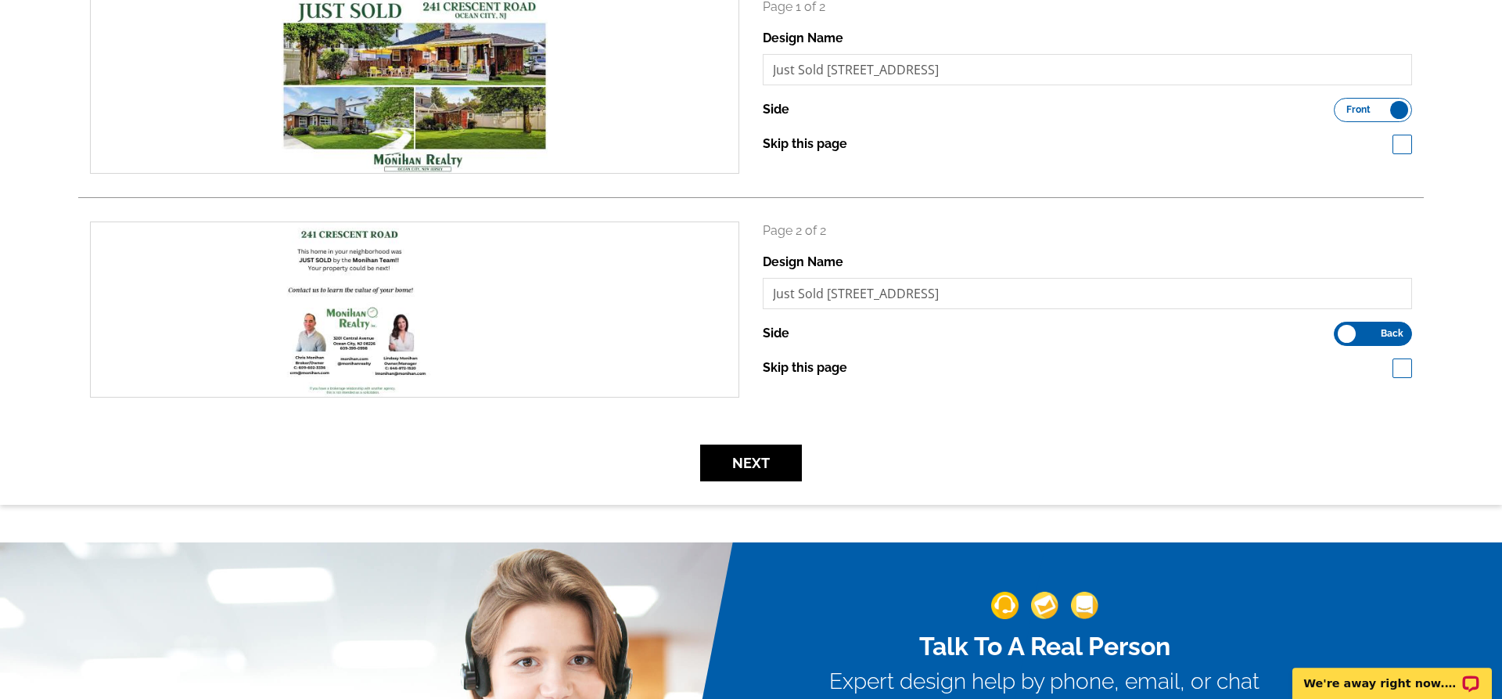
scroll to position [319, 0]
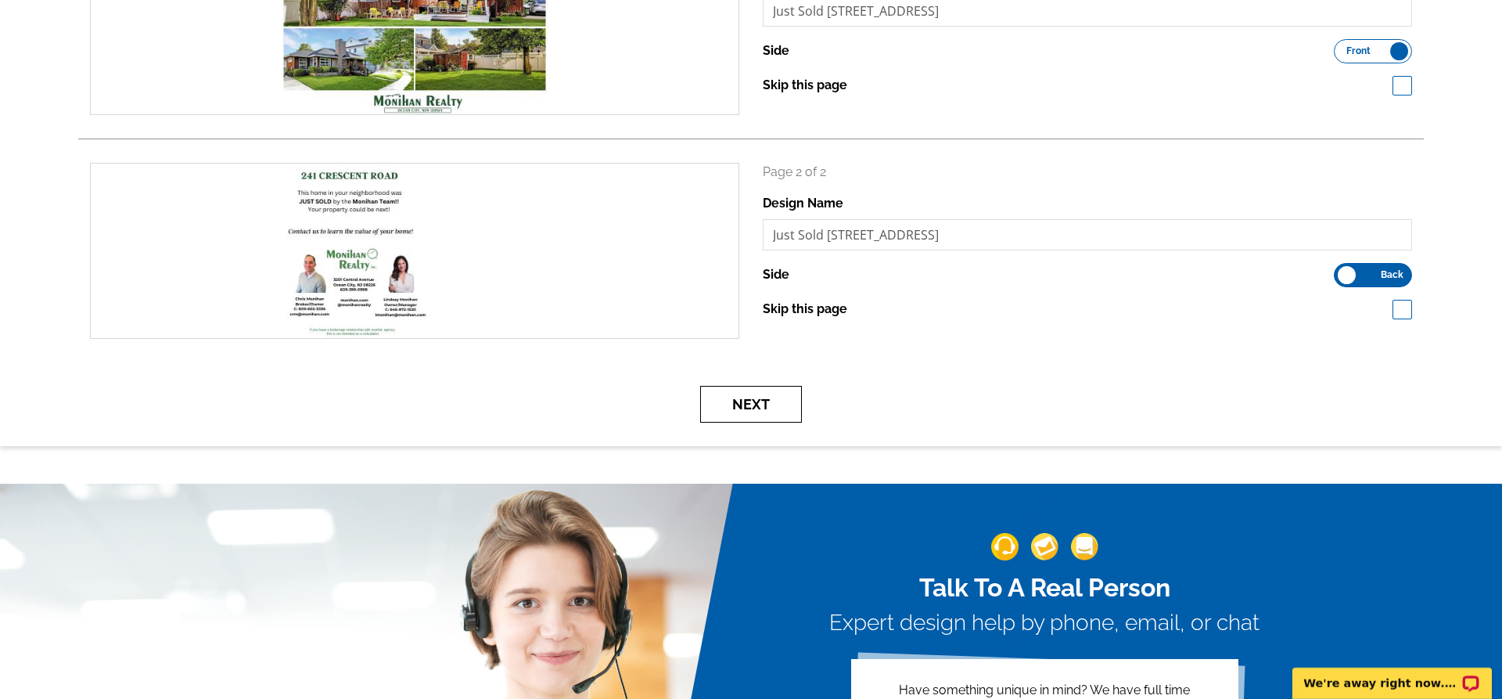
click at [747, 390] on button "Next" at bounding box center [751, 404] width 102 height 37
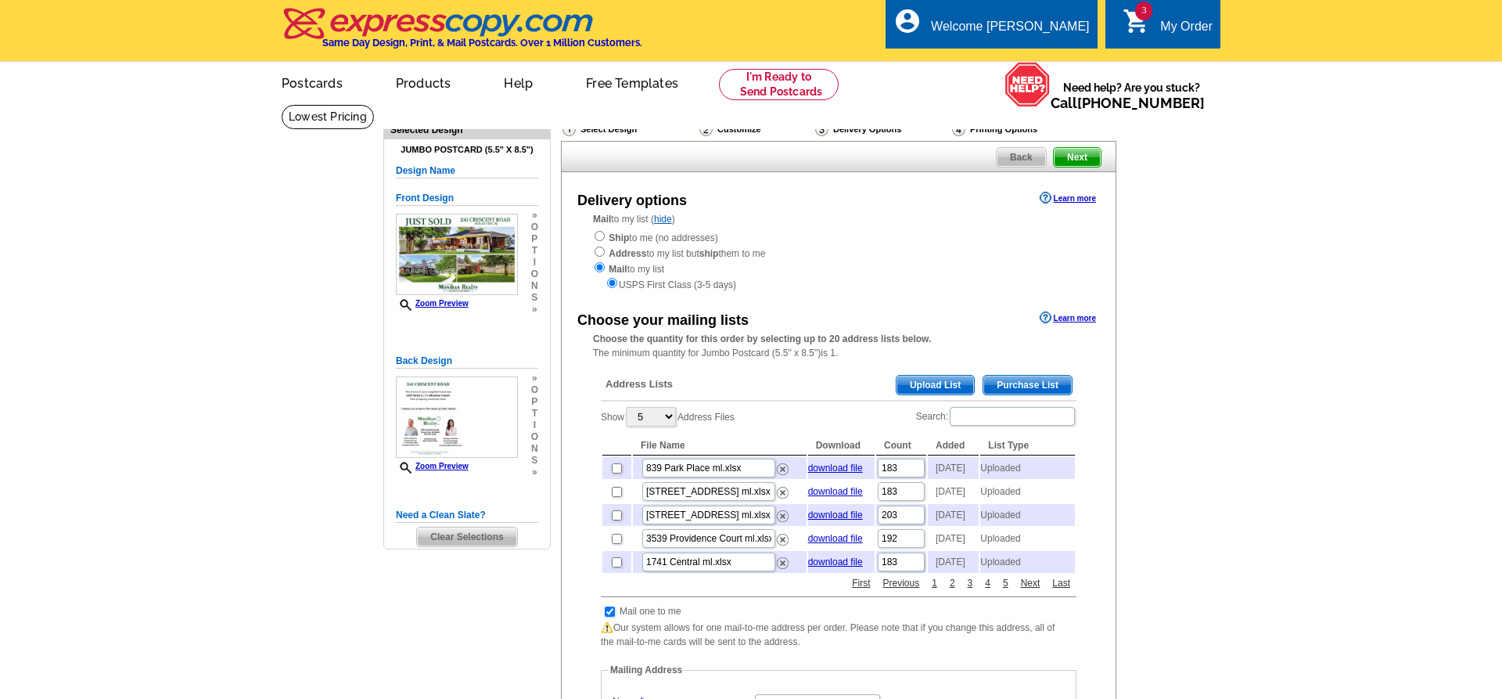
click at [935, 387] on span "Upload List" at bounding box center [935, 385] width 77 height 19
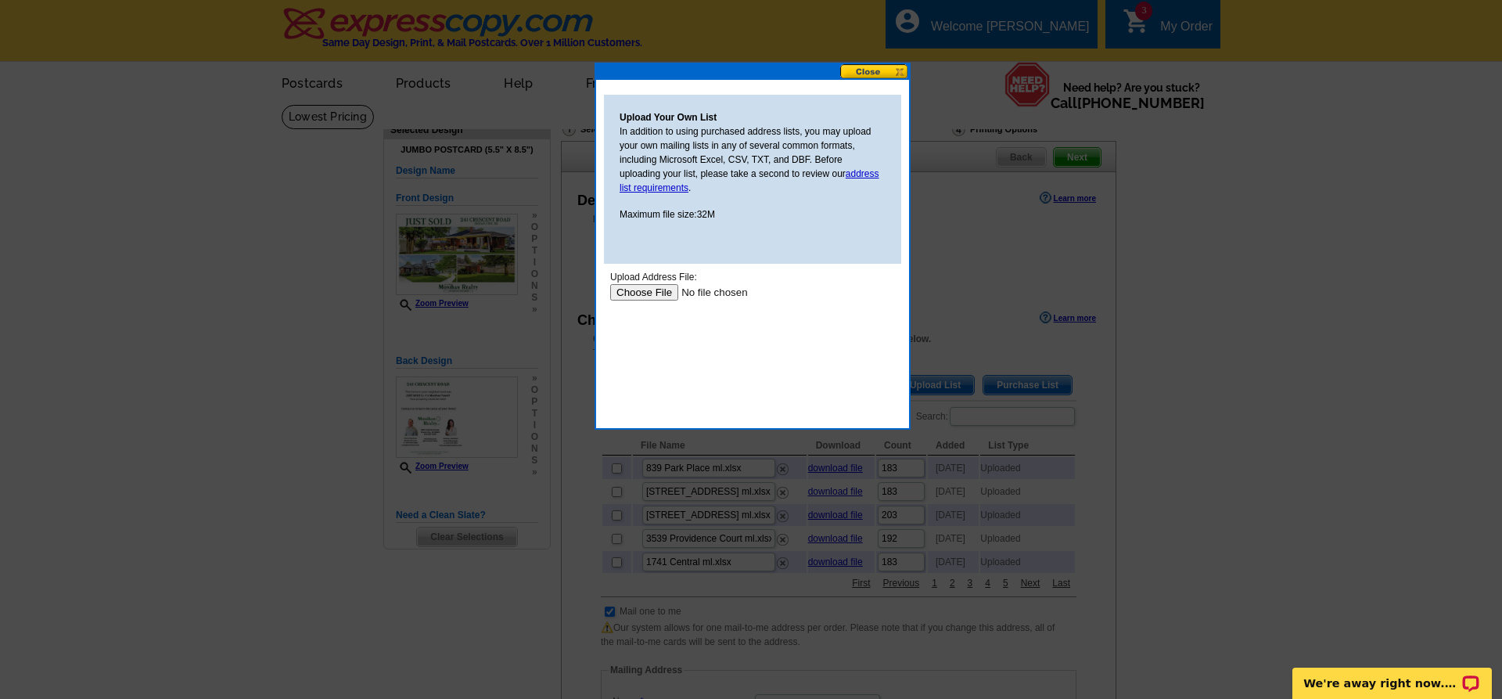
click at [652, 295] on input "file" at bounding box center [709, 292] width 198 height 16
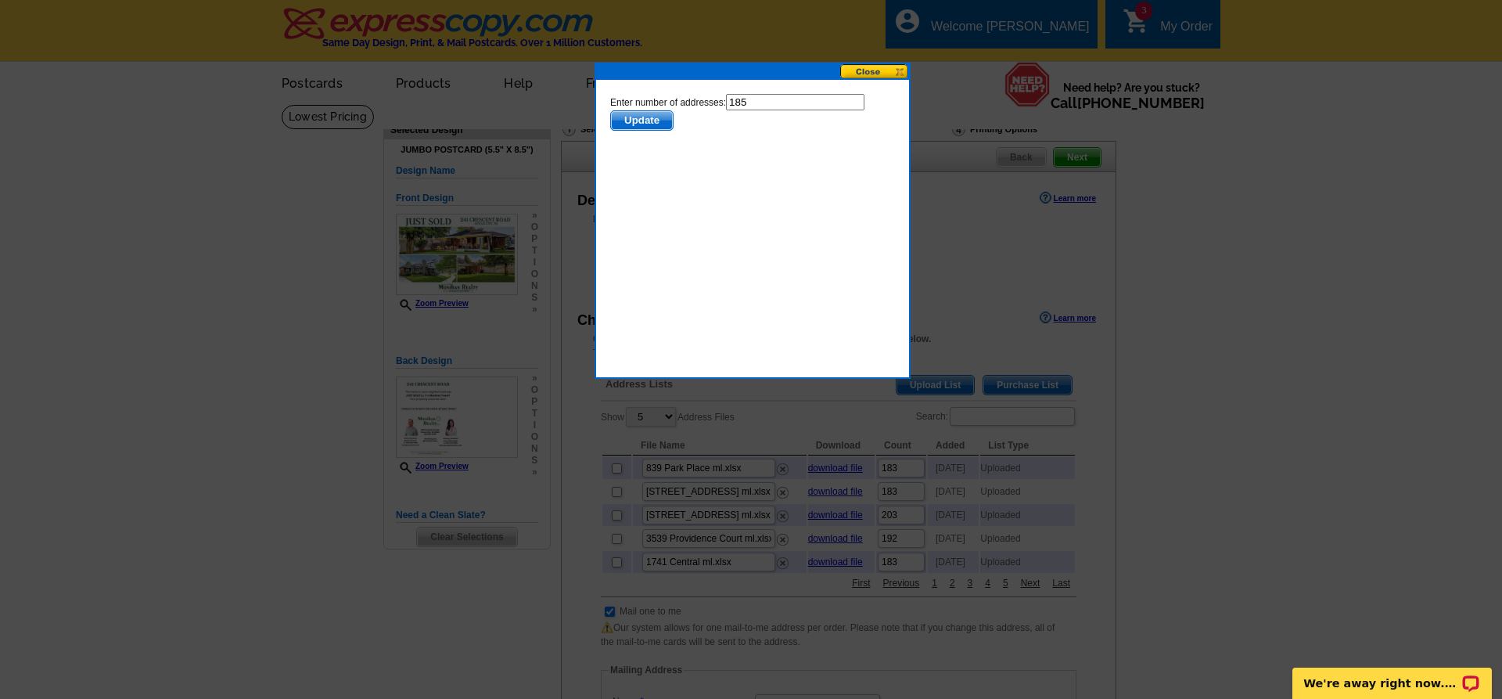
click at [790, 109] on input "185" at bounding box center [795, 102] width 139 height 16
type input "184"
click at [651, 124] on span "Update" at bounding box center [642, 120] width 62 height 19
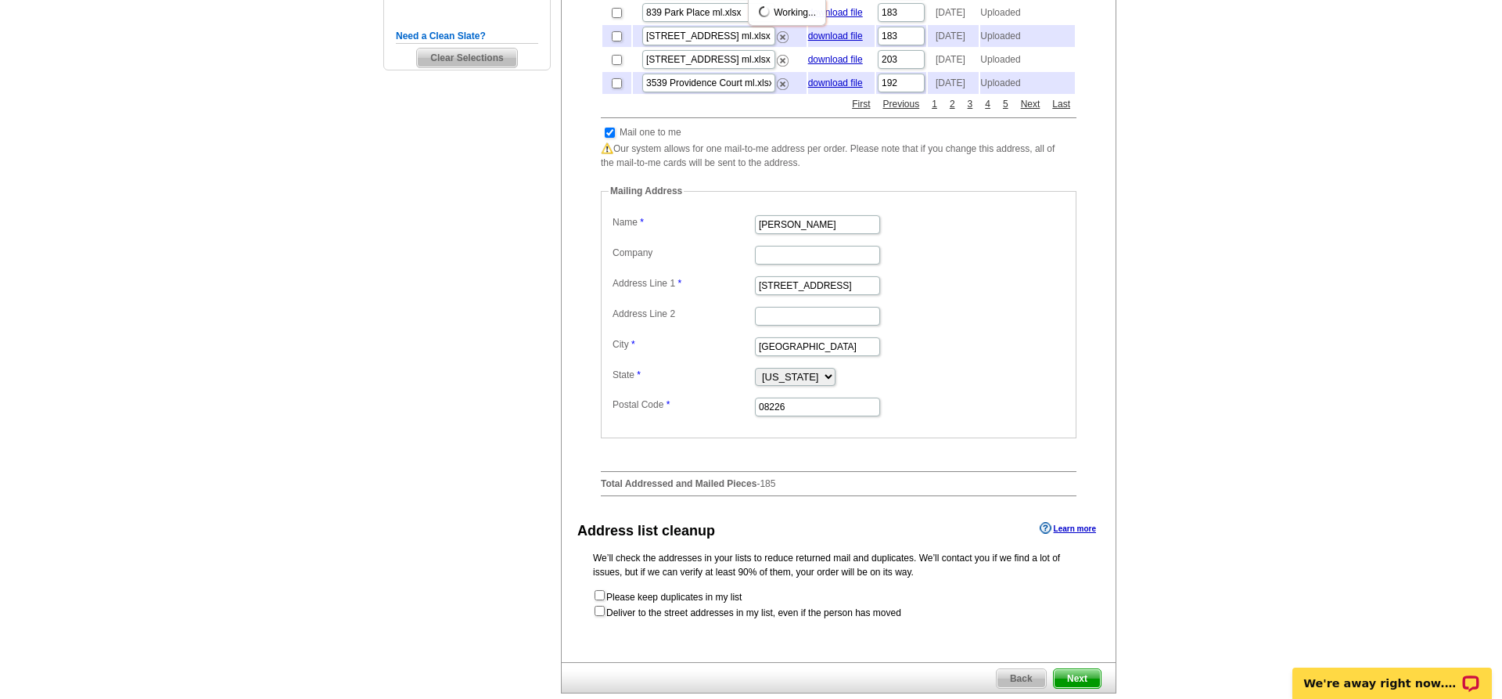
scroll to position [878, 0]
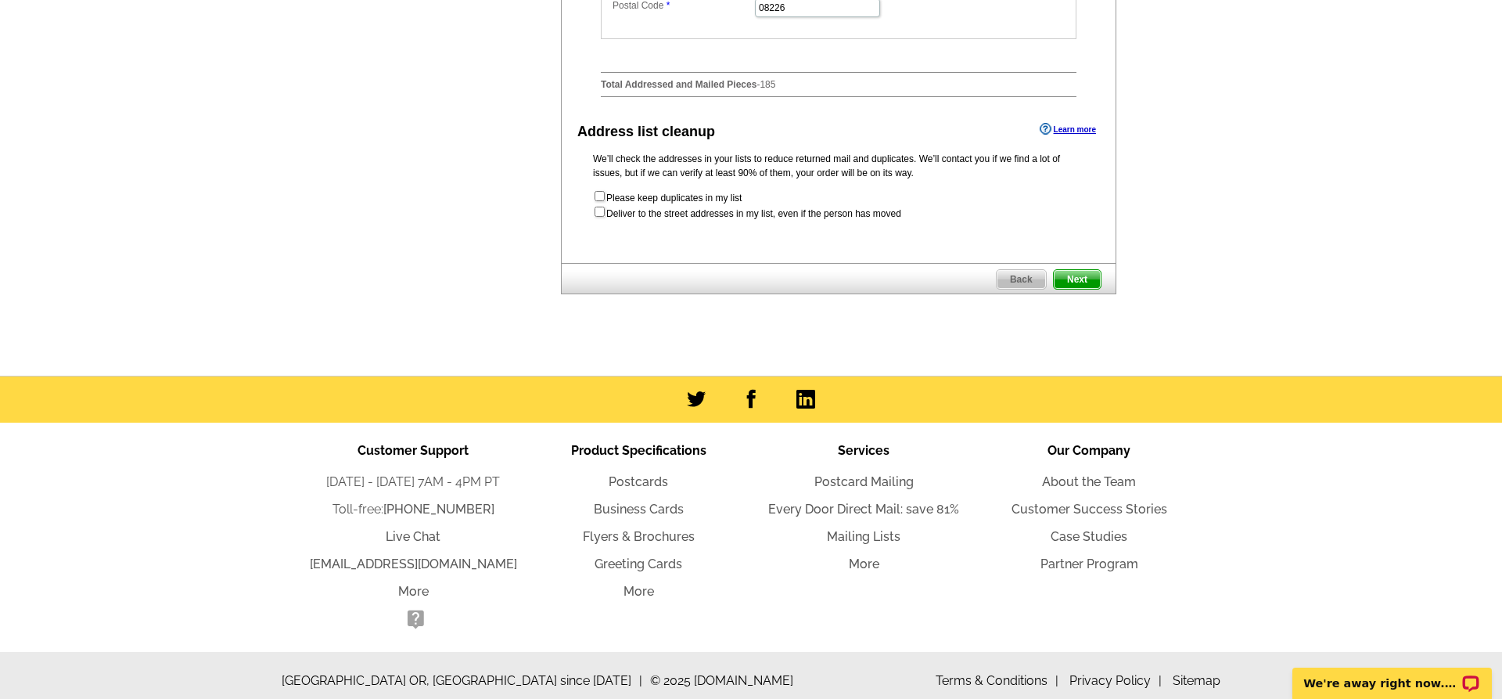
click at [1078, 276] on span "Next" at bounding box center [1077, 279] width 47 height 19
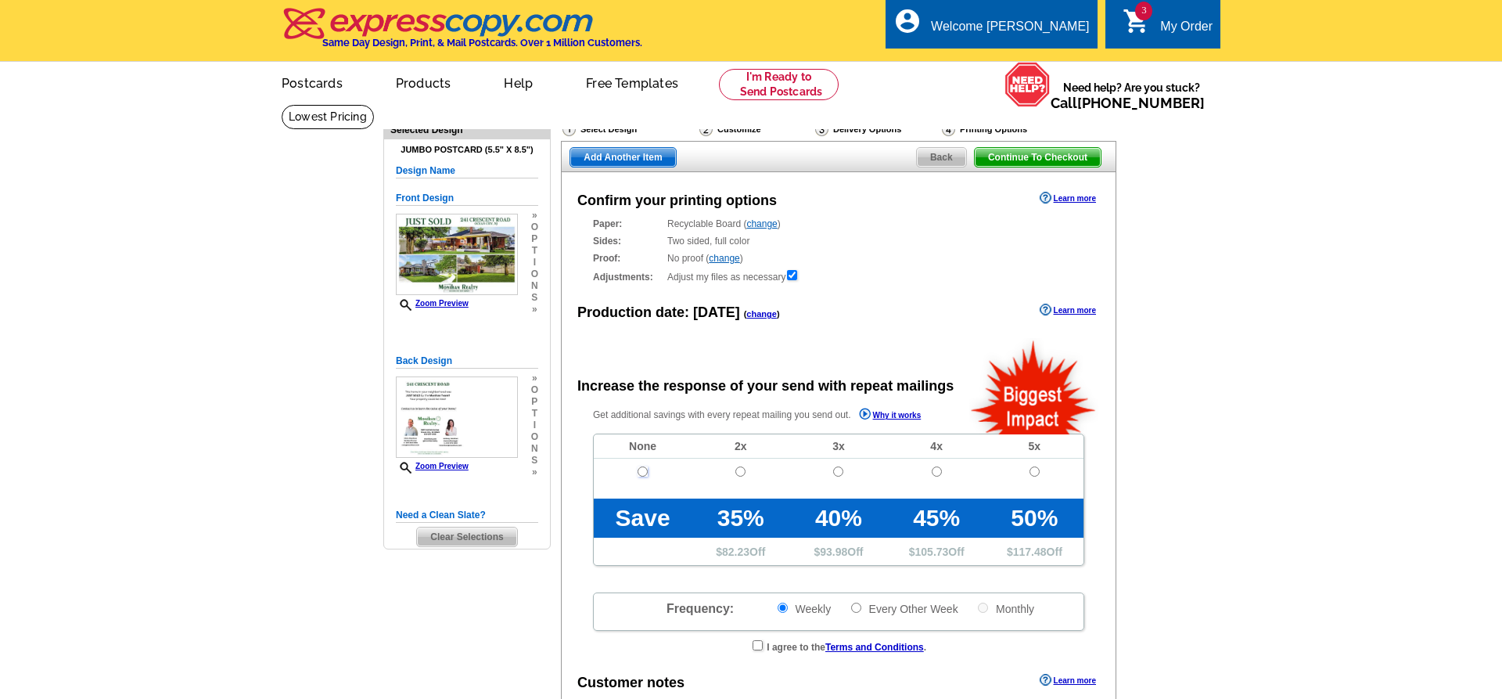
click at [640, 473] on input "radio" at bounding box center [643, 471] width 10 height 10
radio input "true"
radio input "false"
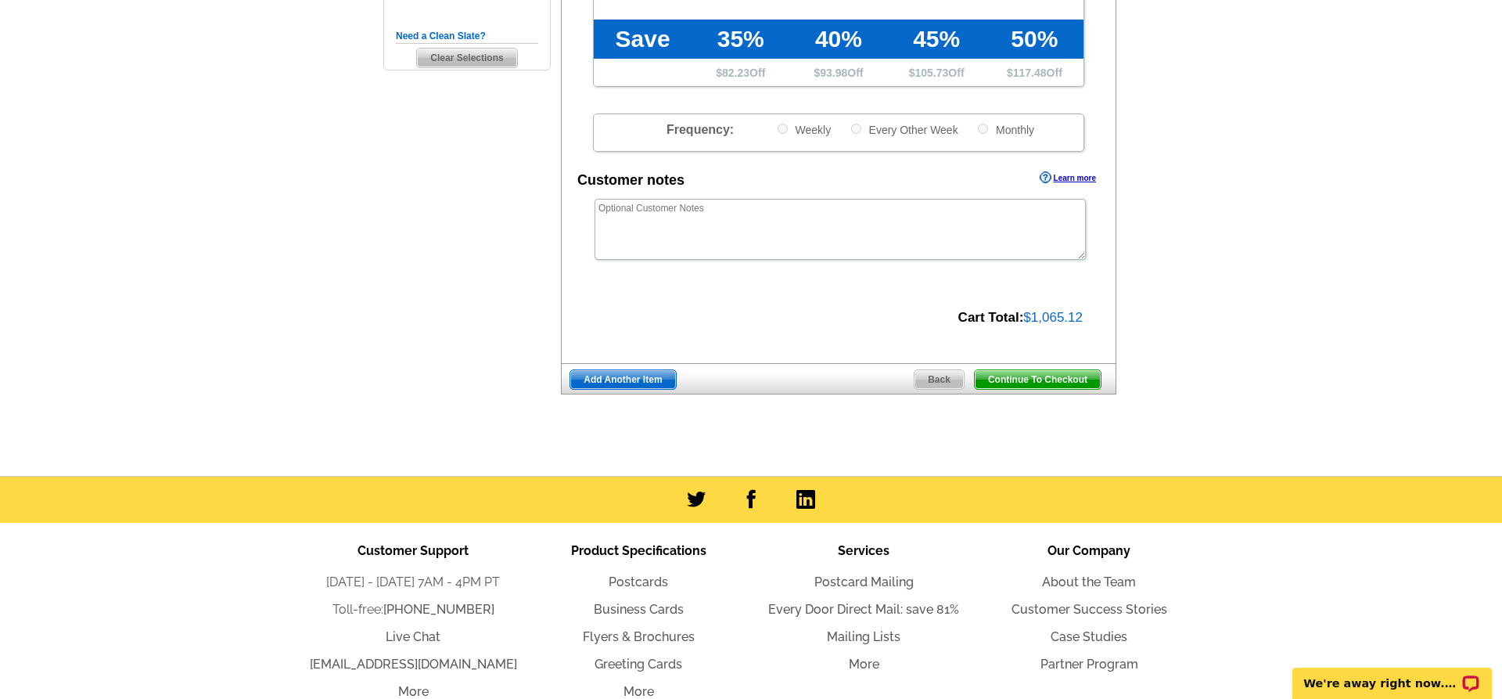
click at [604, 383] on span "Add Another Item" at bounding box center [622, 379] width 105 height 19
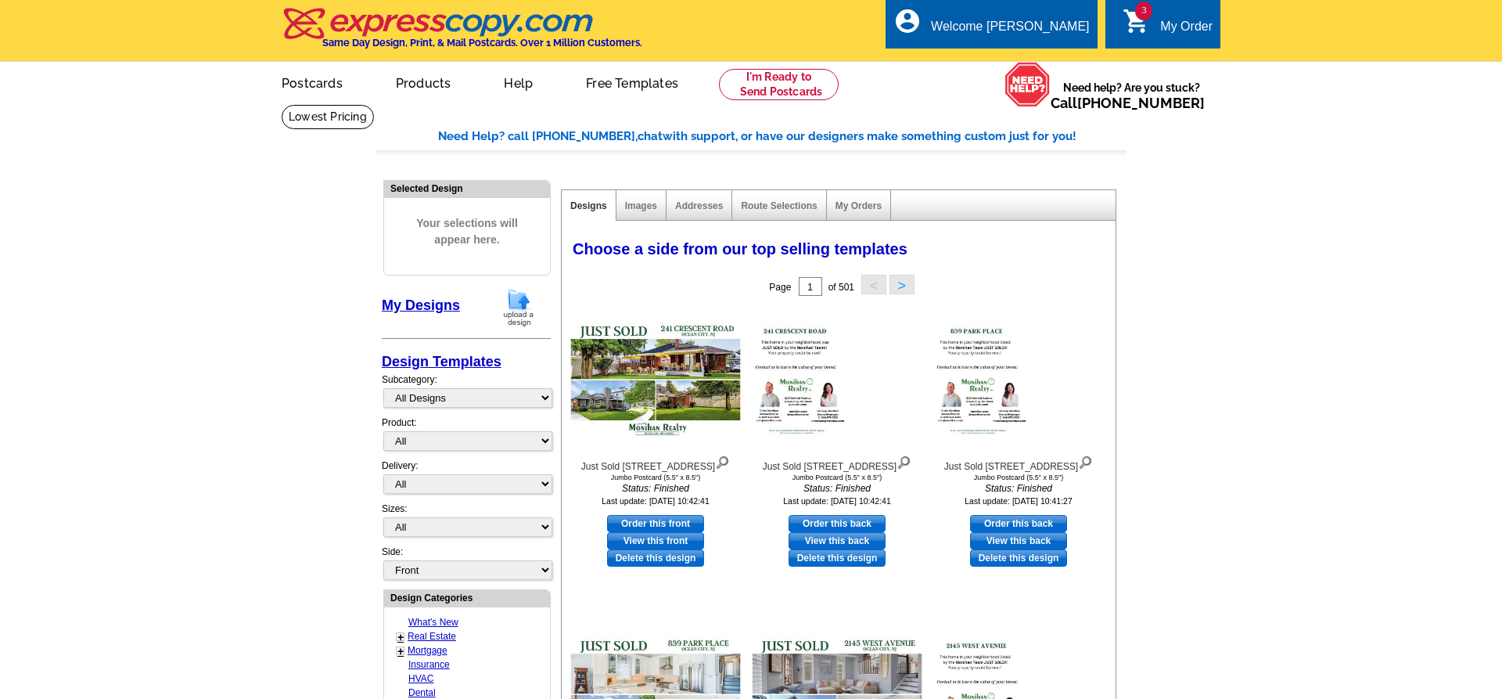
click at [511, 297] on img at bounding box center [518, 307] width 41 height 40
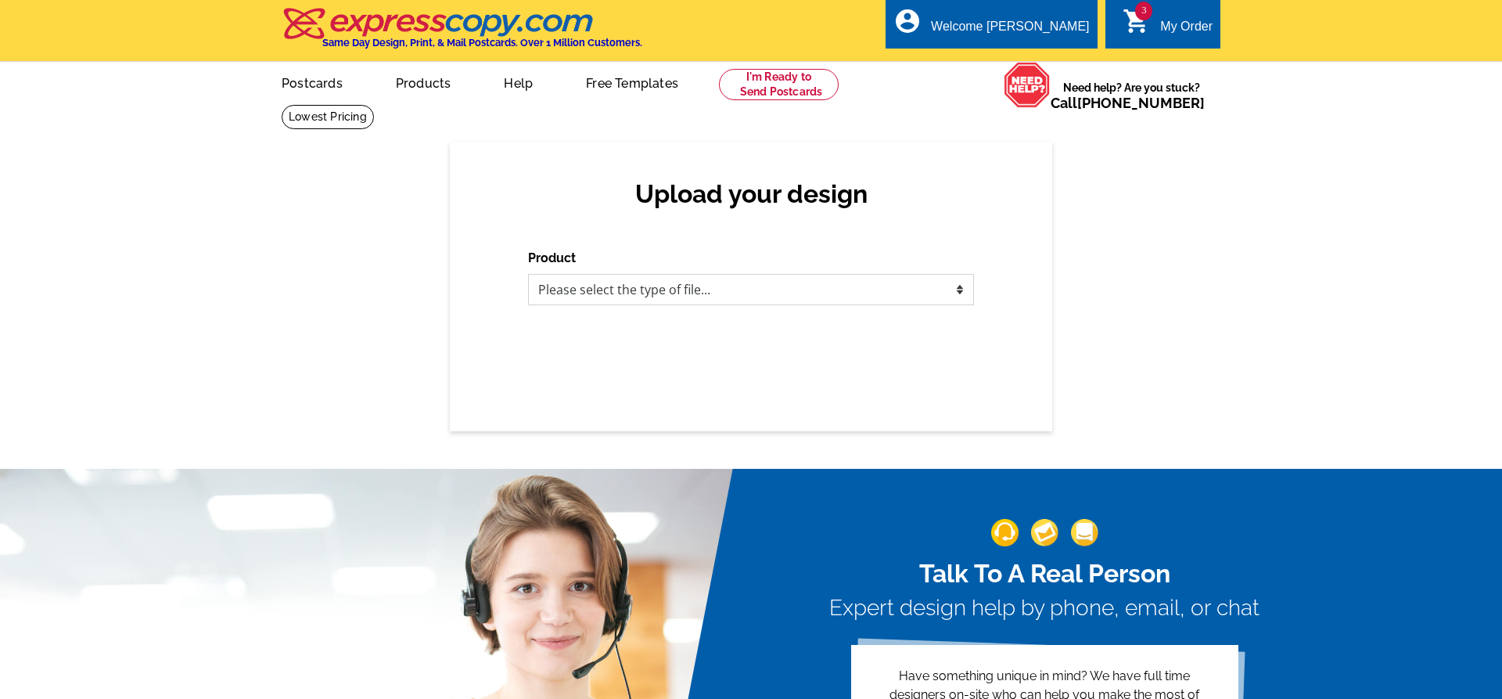
click at [528, 274] on select "Please select the type of file... Postcards Business Cards Letters and flyers G…" at bounding box center [751, 289] width 446 height 31
select select "1"
click option "Postcards" at bounding box center [0, 0] width 0 height 0
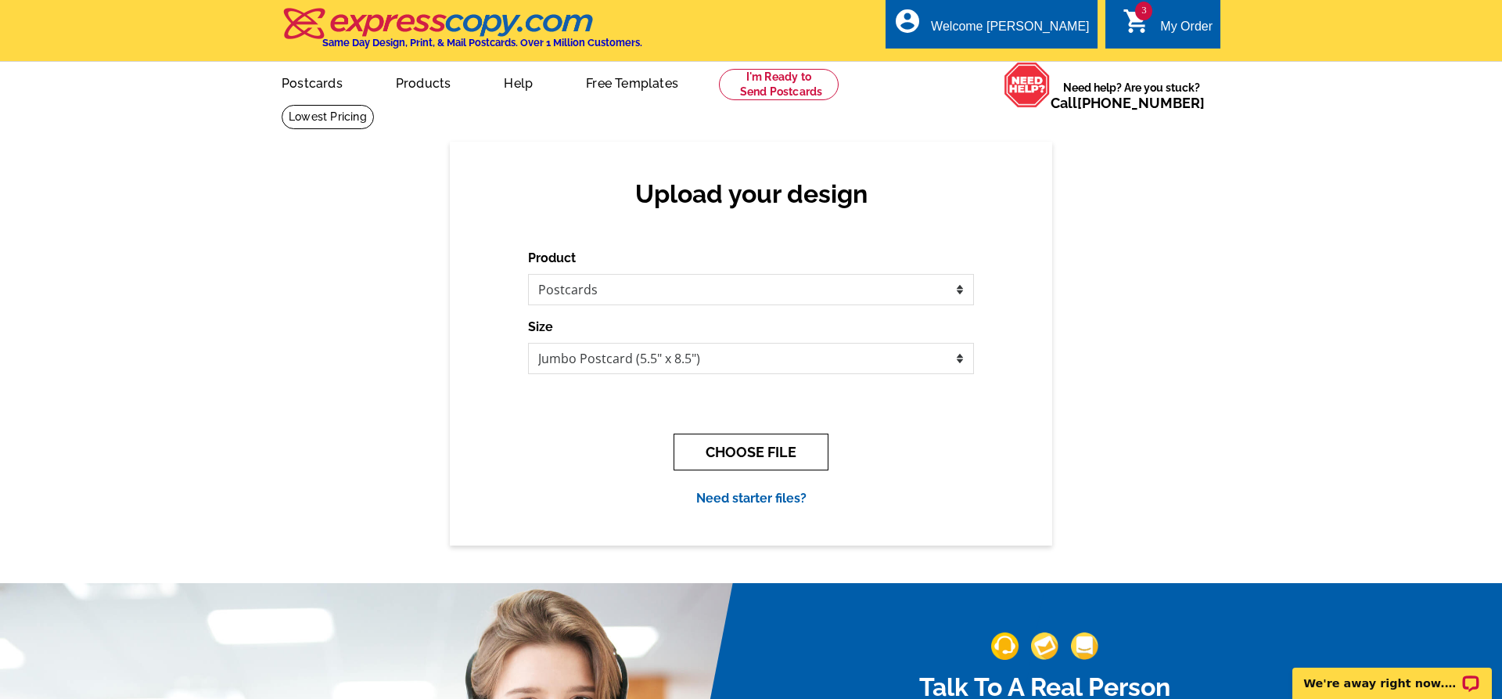
click at [751, 455] on button "CHOOSE FILE" at bounding box center [751, 452] width 155 height 37
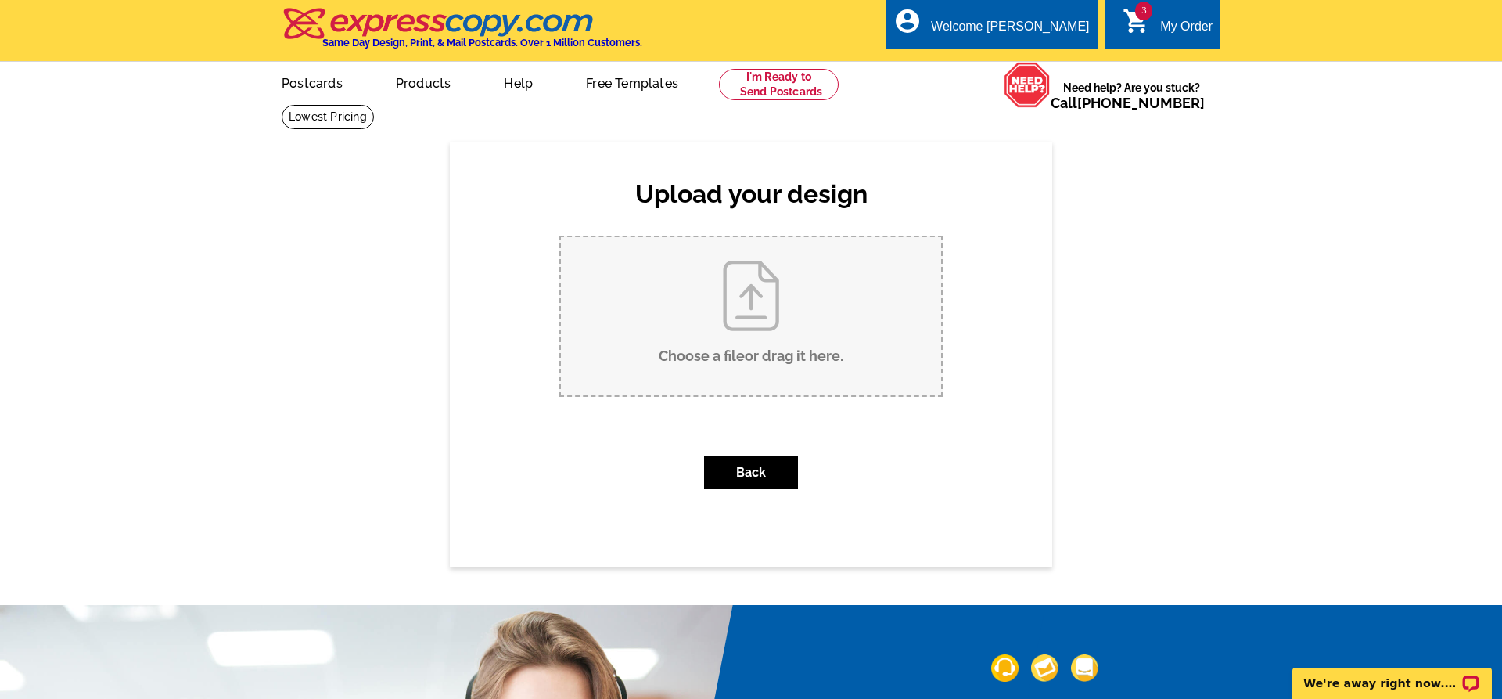
click at [750, 326] on input "Choose a file or drag it here ." at bounding box center [751, 316] width 380 height 158
type input "C:\fakepath\713 2nd Street just listed crm, lm.pdf"
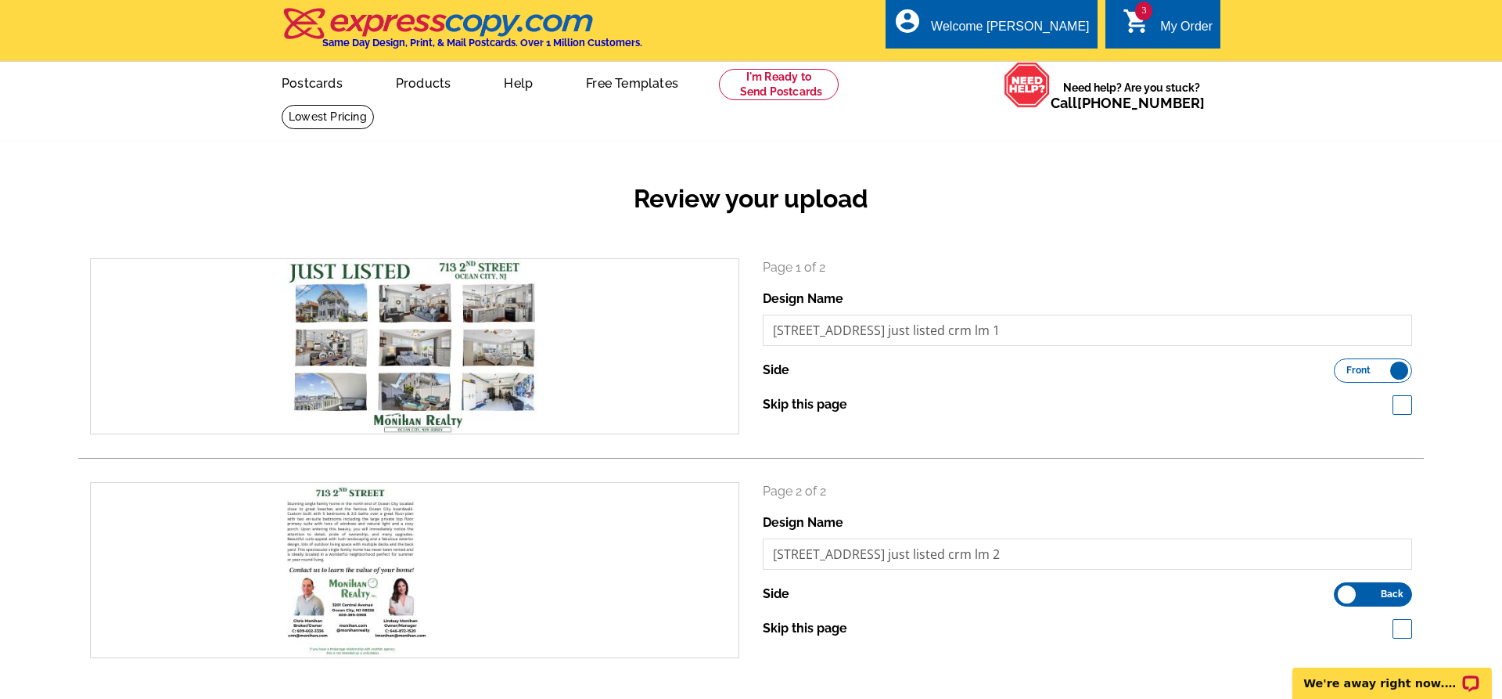
scroll to position [399, 0]
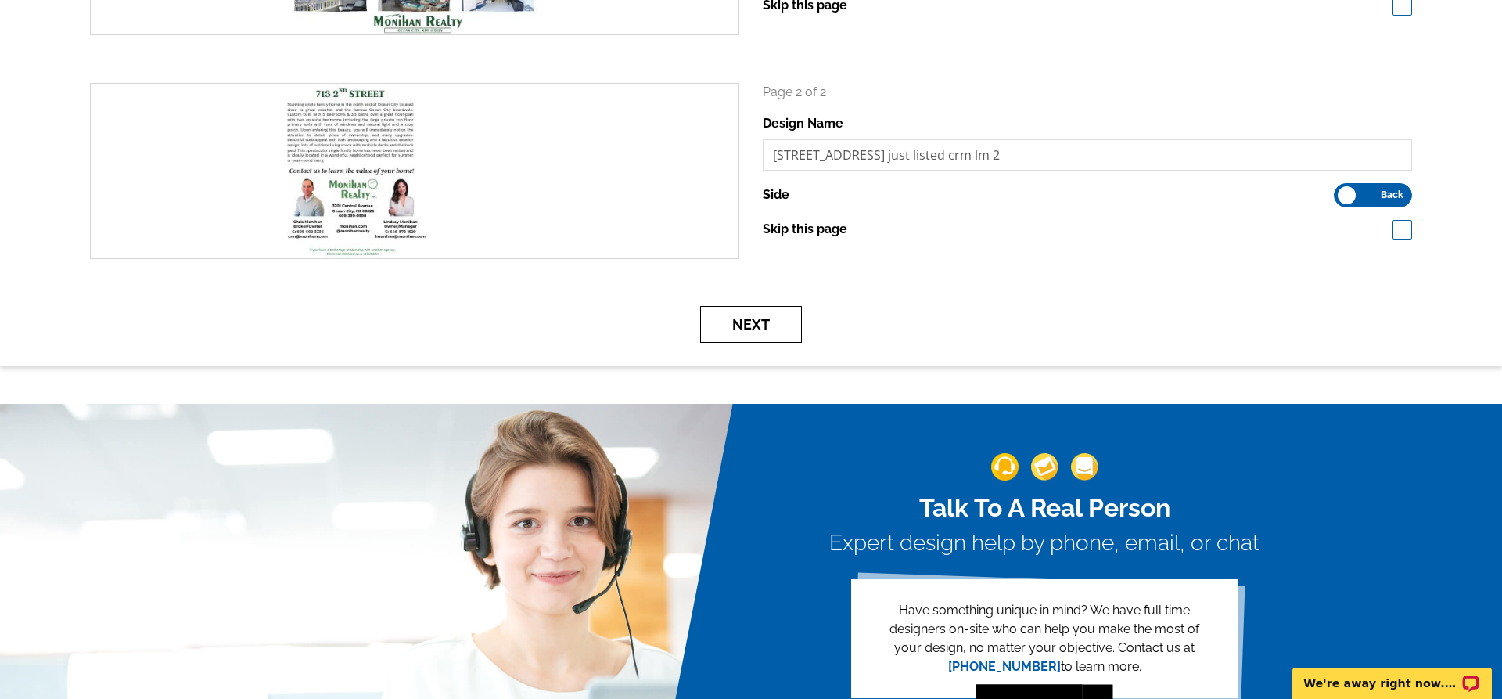
click at [758, 322] on button "Next" at bounding box center [751, 324] width 102 height 37
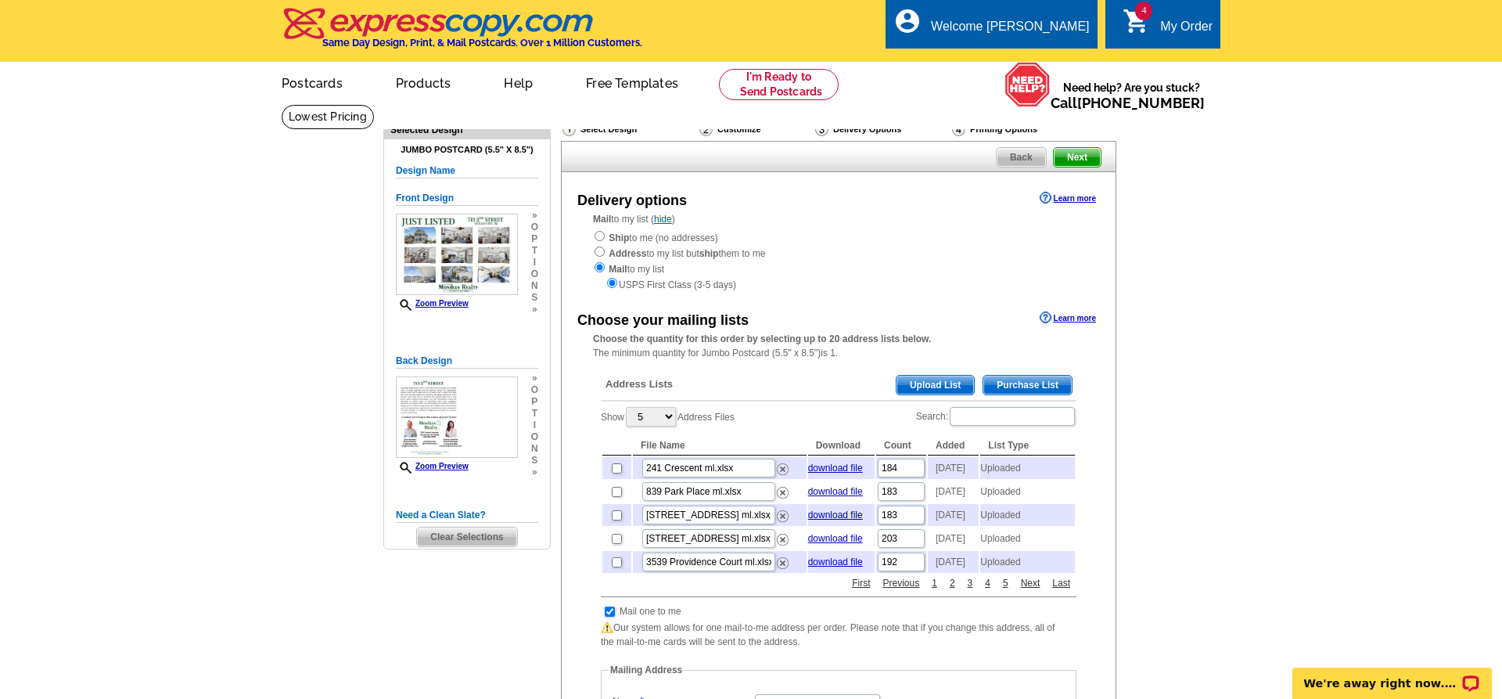
click at [930, 385] on span "Upload List" at bounding box center [935, 385] width 77 height 19
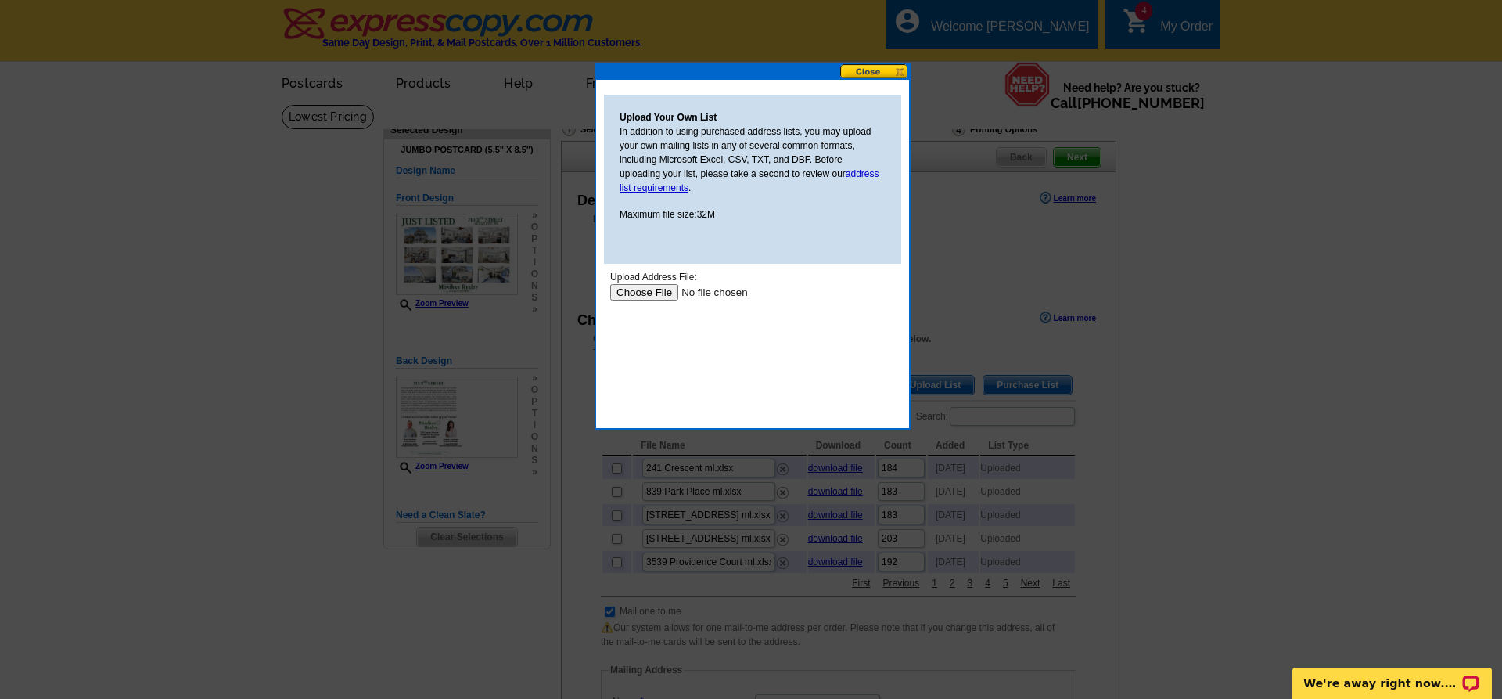
click at [652, 286] on input "file" at bounding box center [709, 292] width 198 height 16
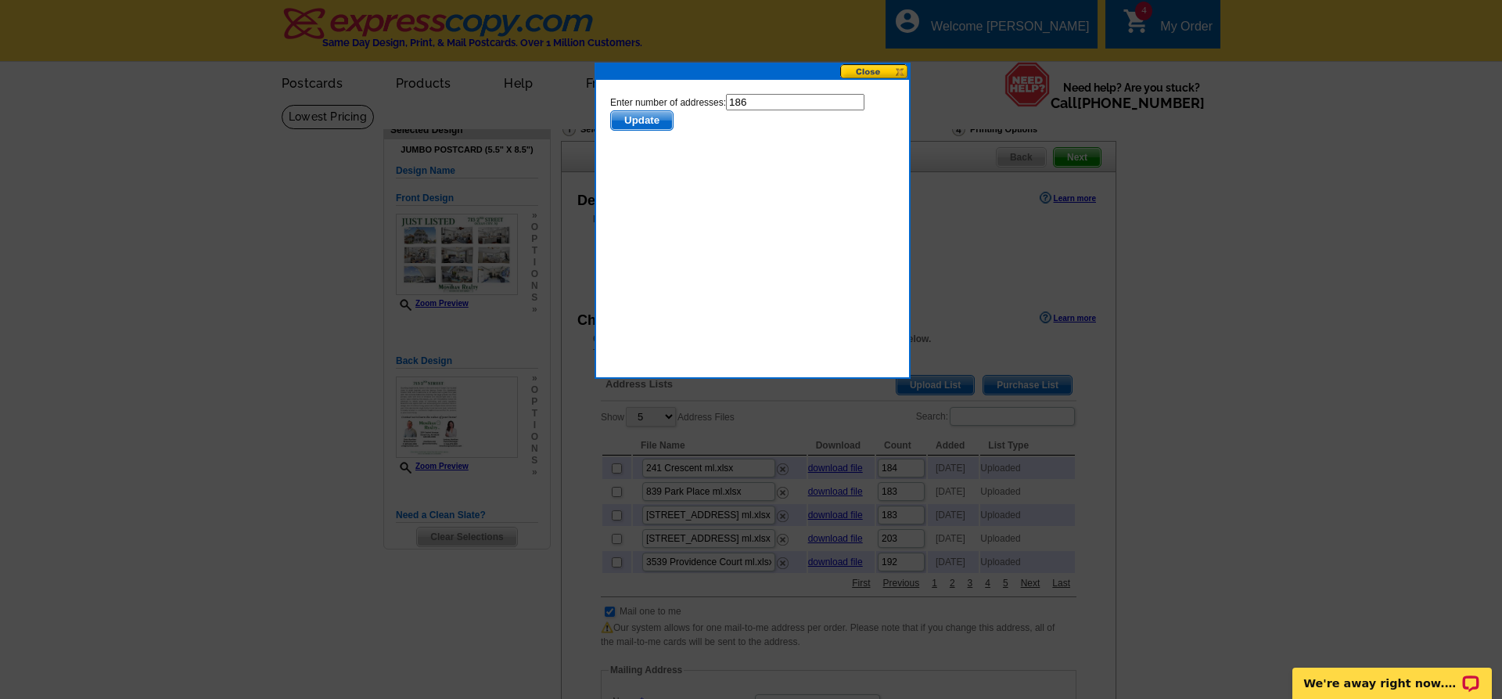
click at [791, 106] on input "186" at bounding box center [795, 102] width 139 height 16
type input "185"
click at [653, 121] on span "Update" at bounding box center [642, 120] width 62 height 19
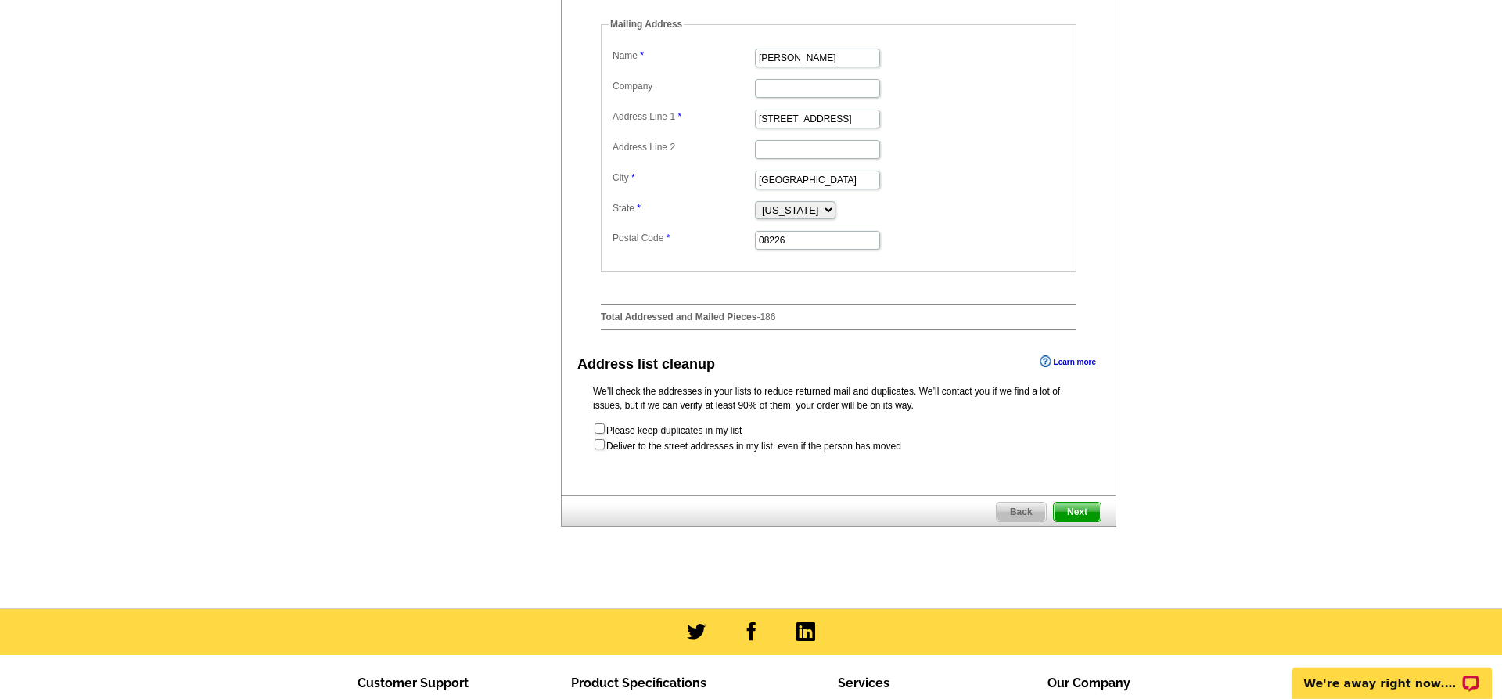
scroll to position [878, 0]
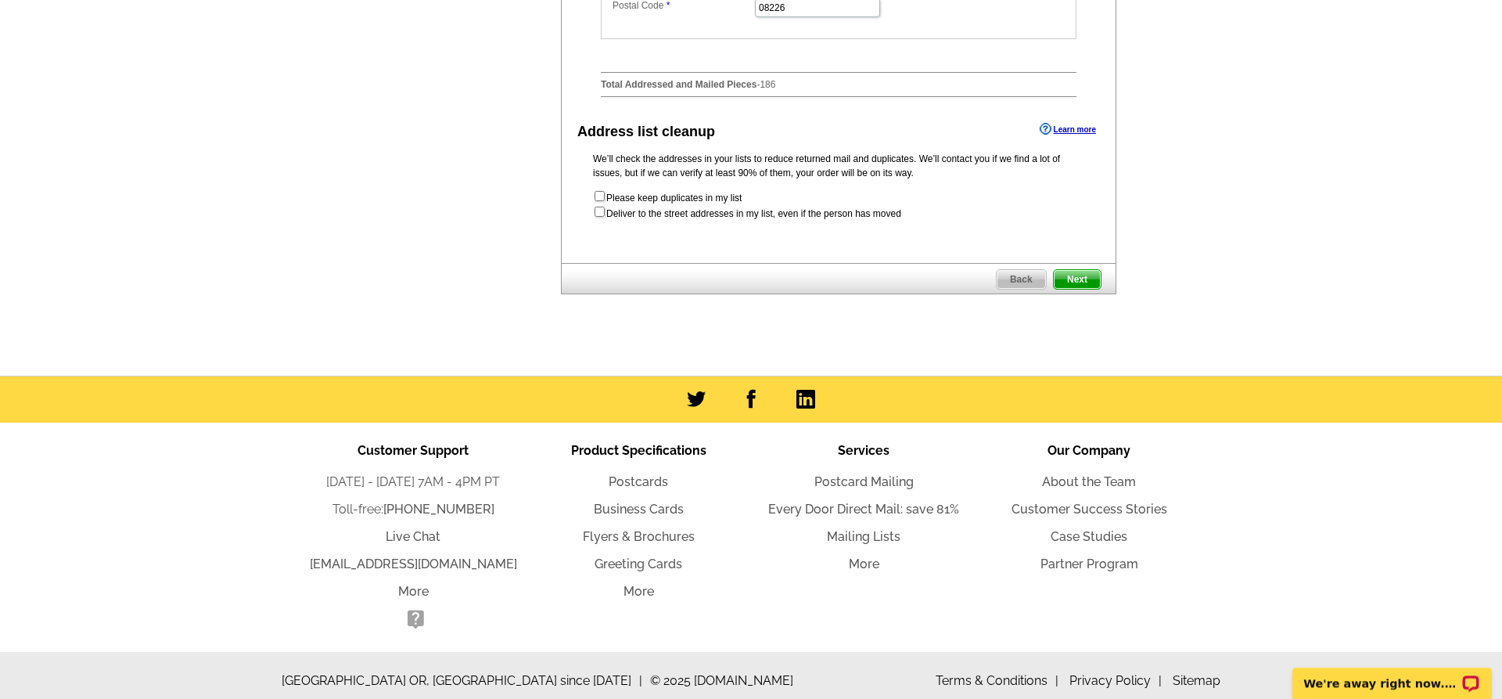
click at [1085, 282] on span "Next" at bounding box center [1077, 279] width 47 height 19
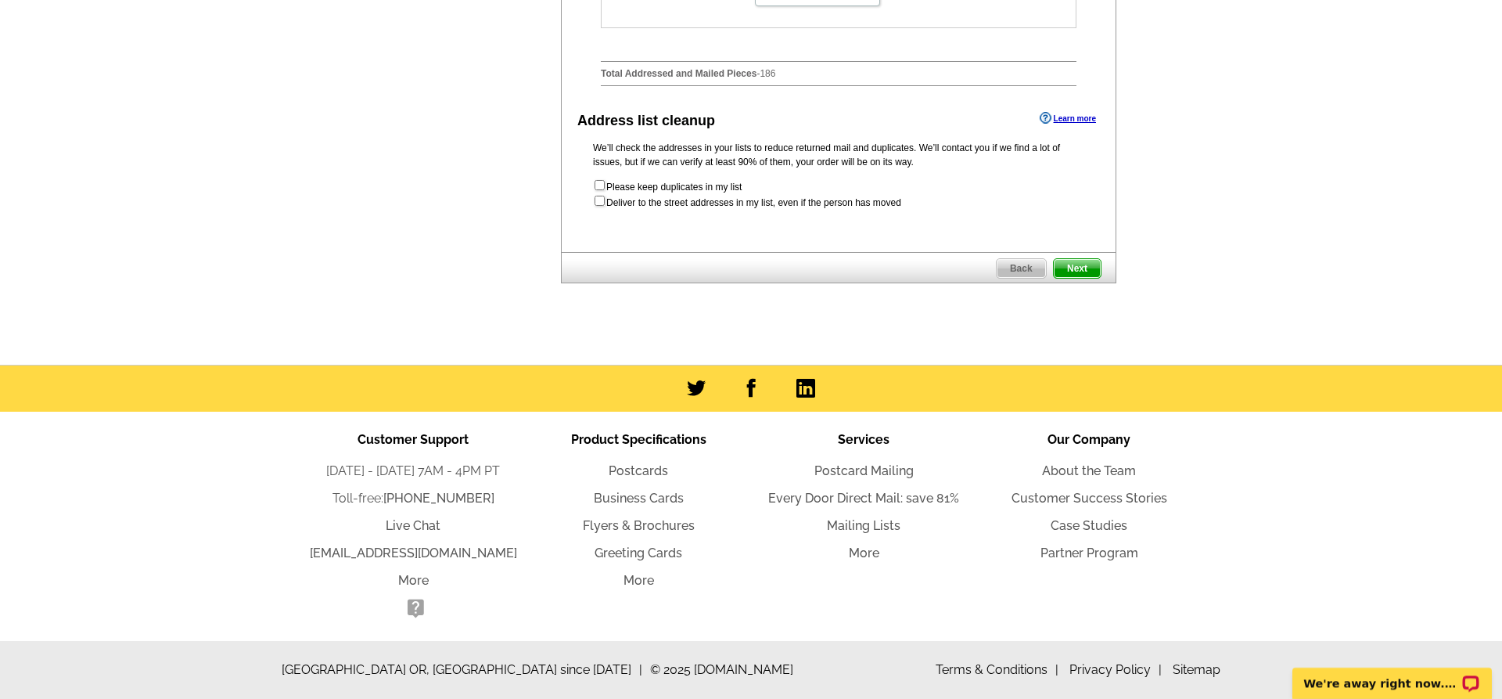
scroll to position [860, 0]
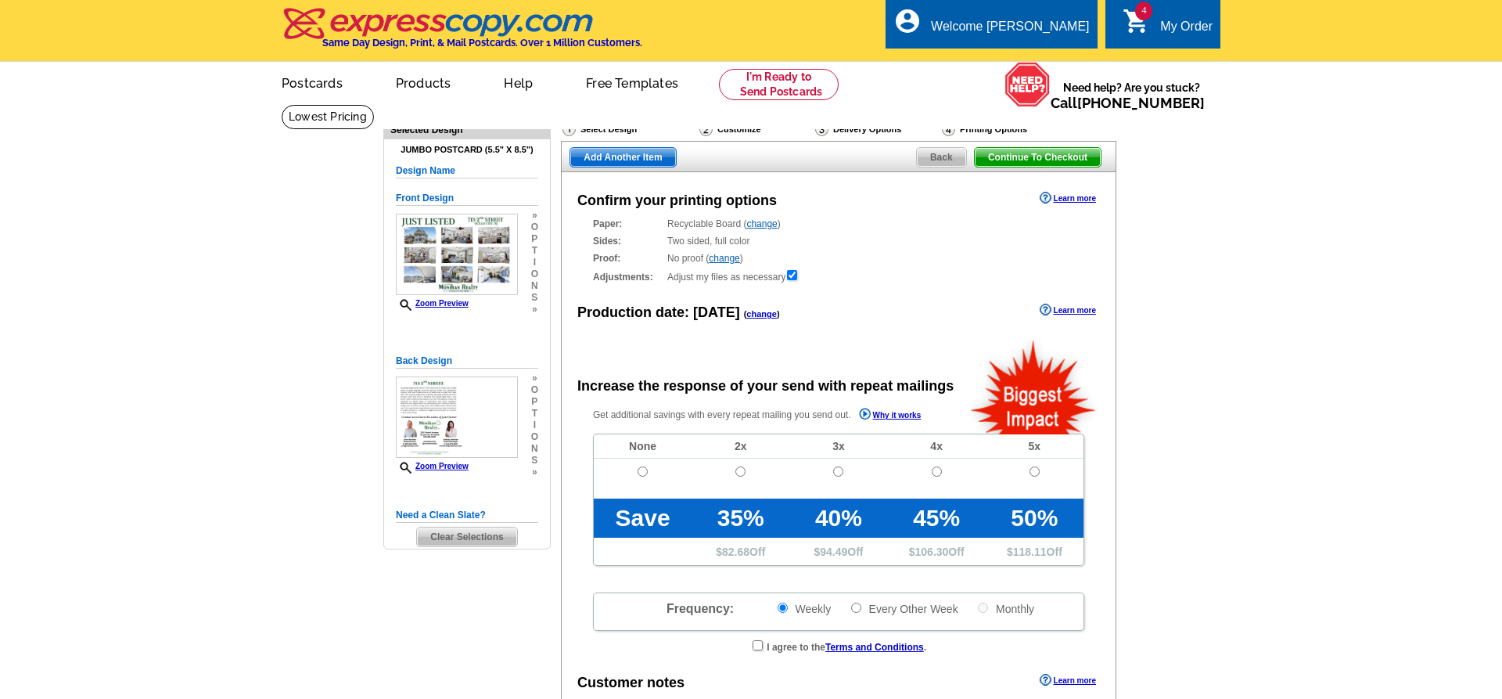
radio input "false"
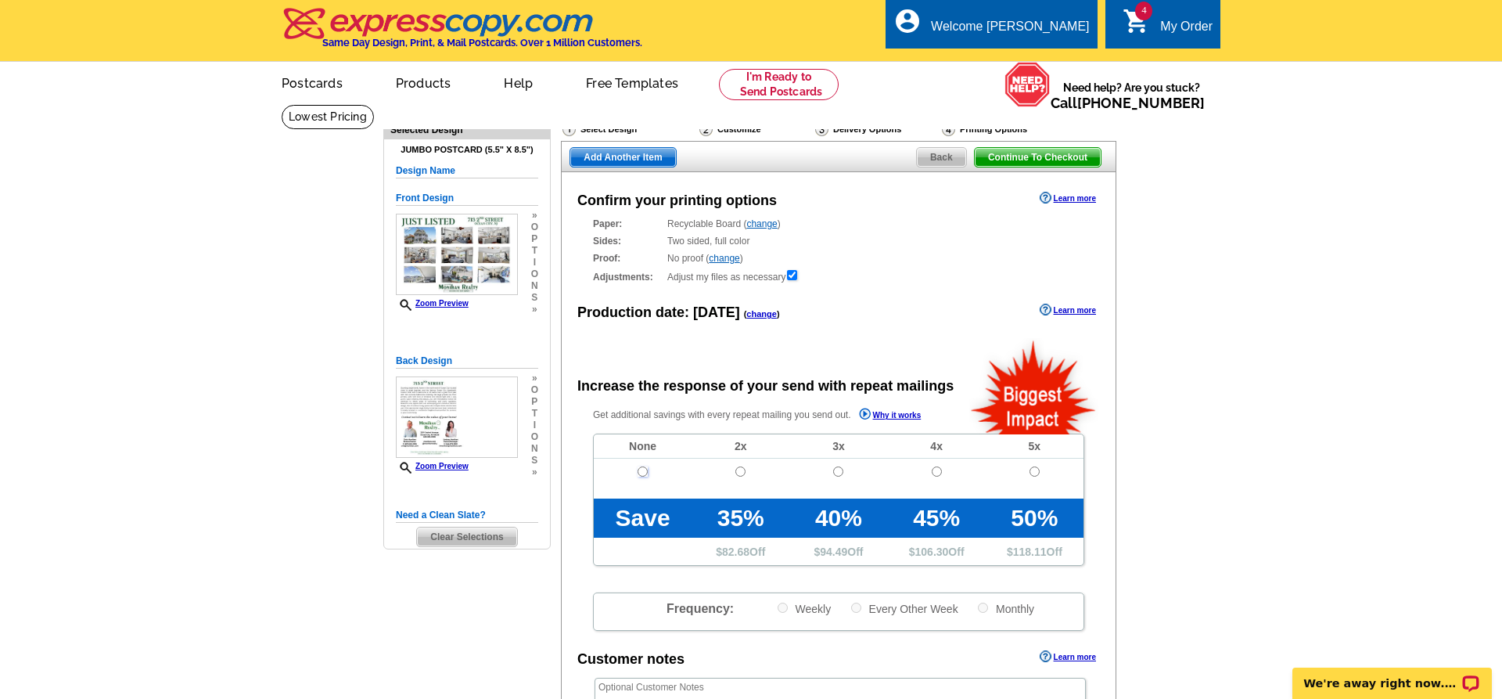
click at [644, 473] on input "radio" at bounding box center [643, 471] width 10 height 10
radio input "true"
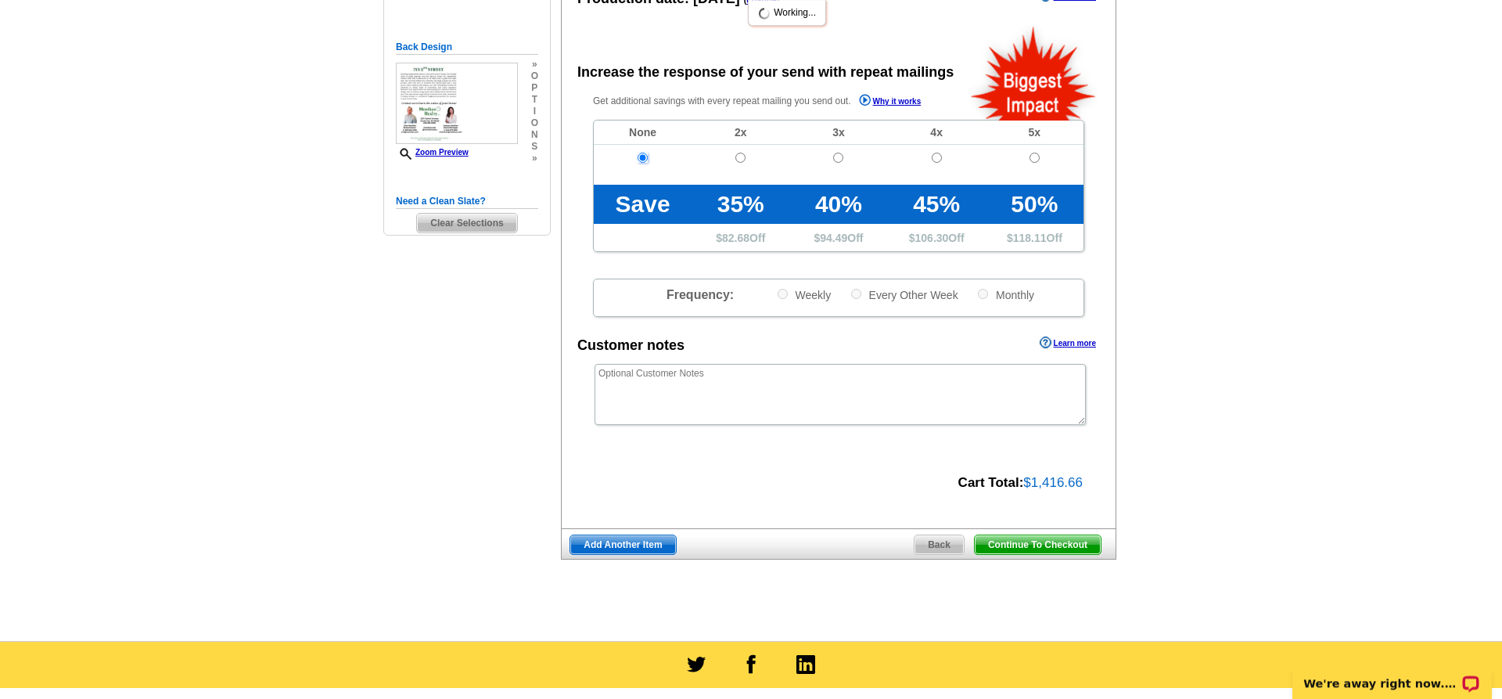
scroll to position [319, 0]
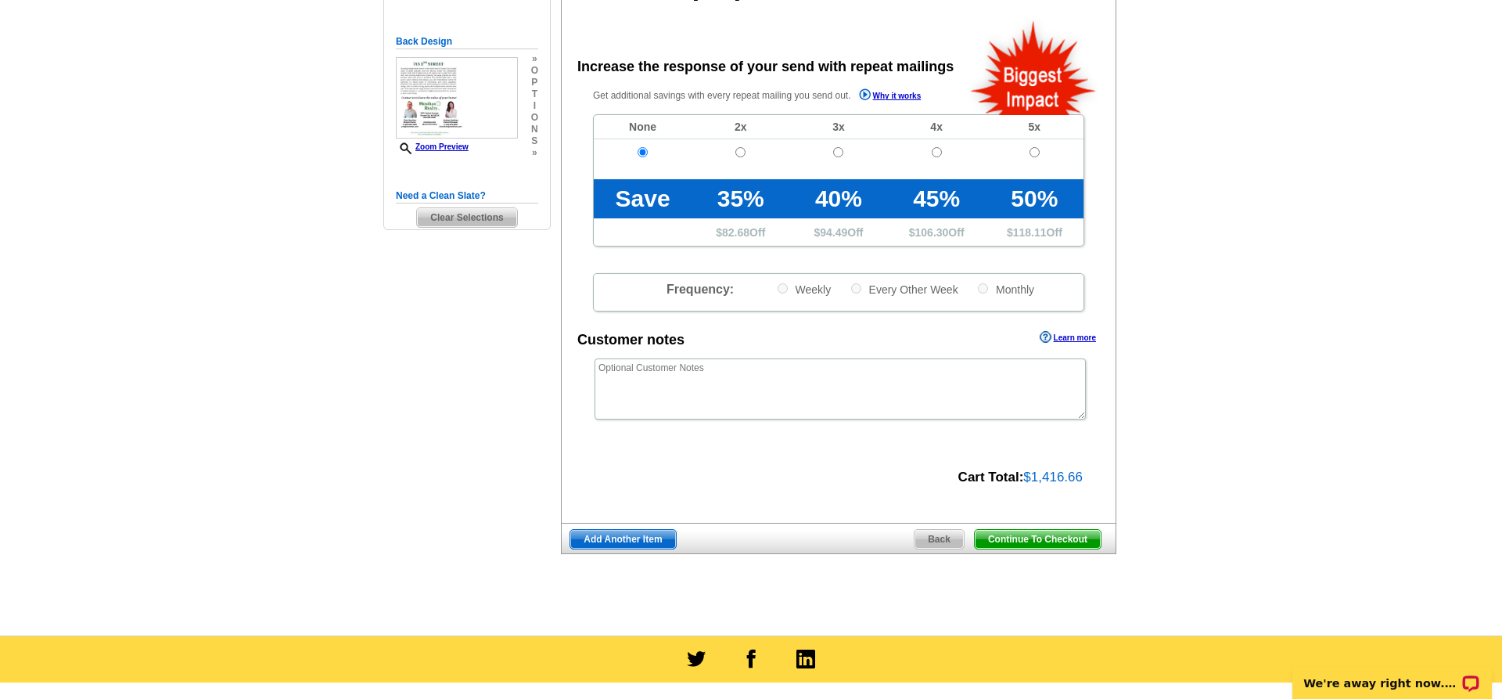
click at [1025, 542] on span "Continue To Checkout" at bounding box center [1038, 539] width 126 height 19
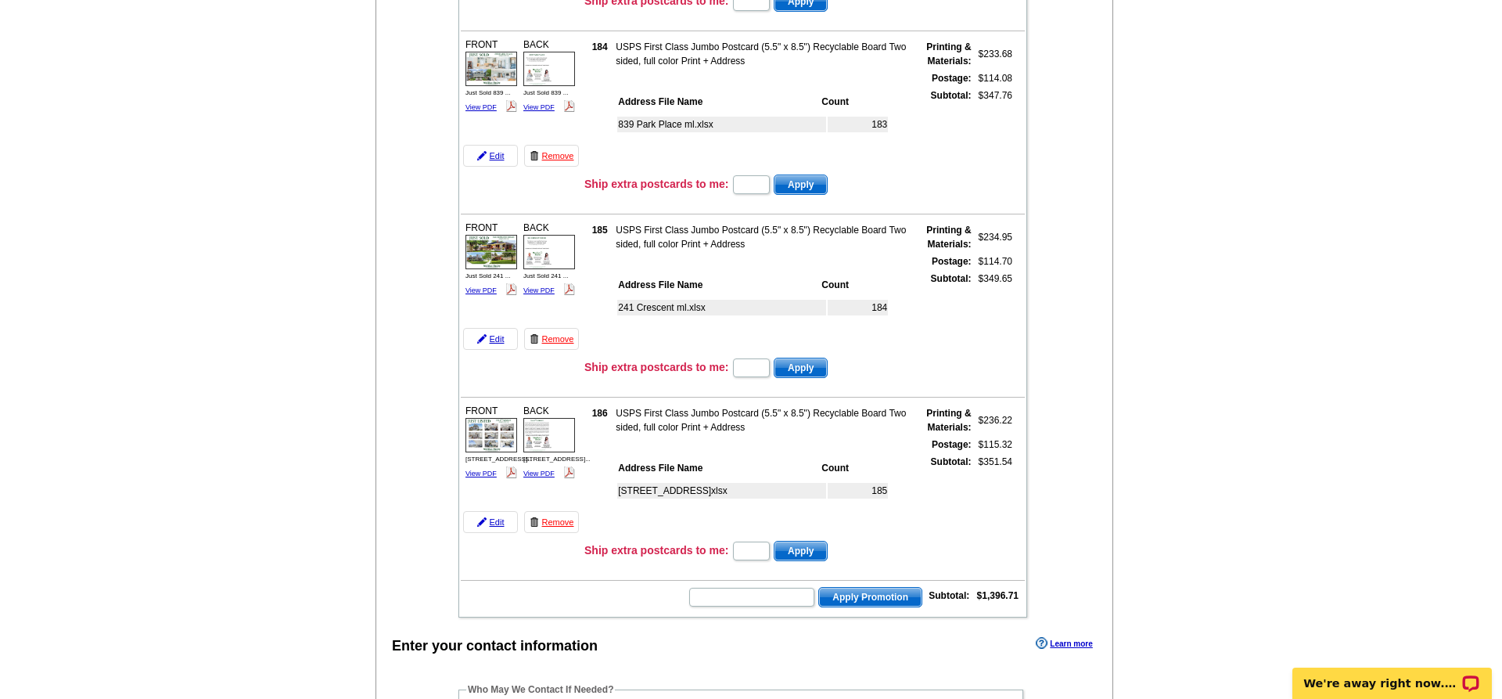
scroll to position [479, 0]
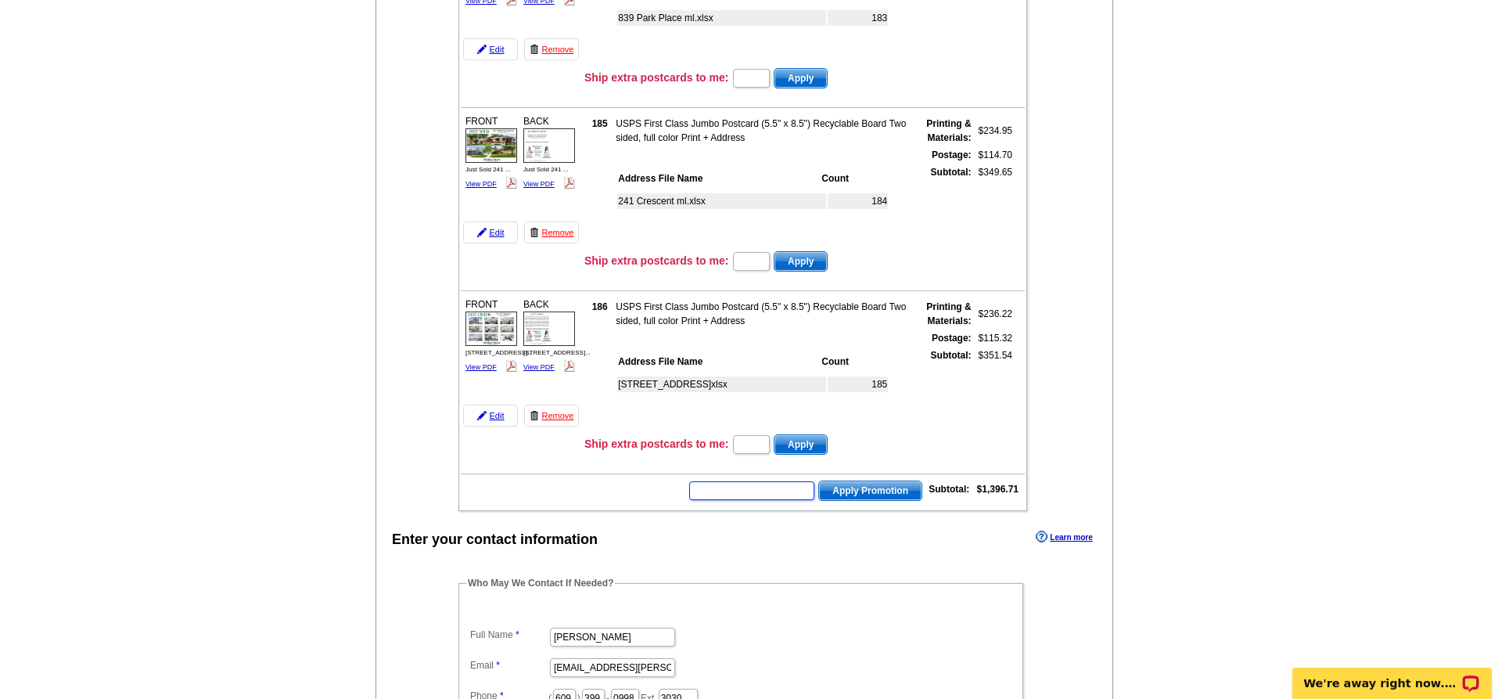
click at [726, 488] on input "text" at bounding box center [751, 490] width 125 height 19
type input "nm2330"
click at [870, 491] on span "Apply Promotion" at bounding box center [870, 490] width 103 height 19
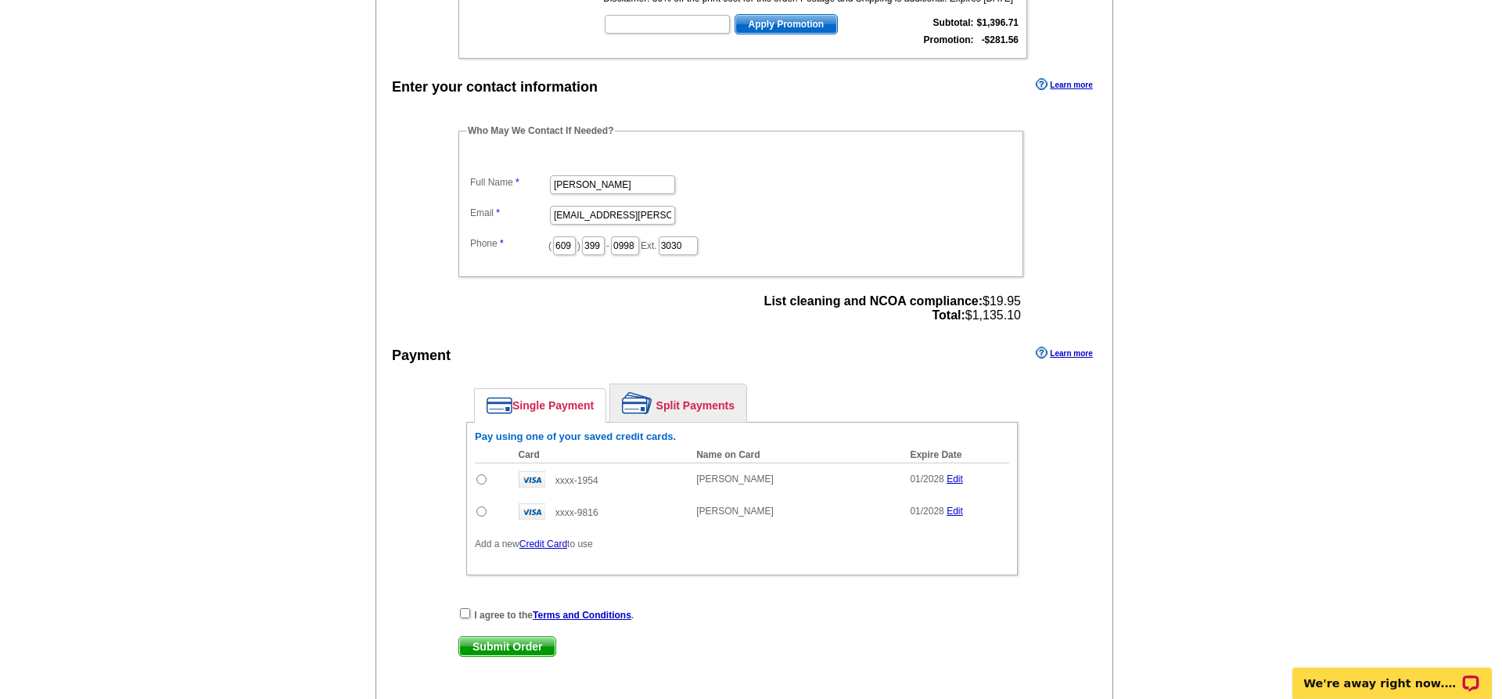
scroll to position [1038, 0]
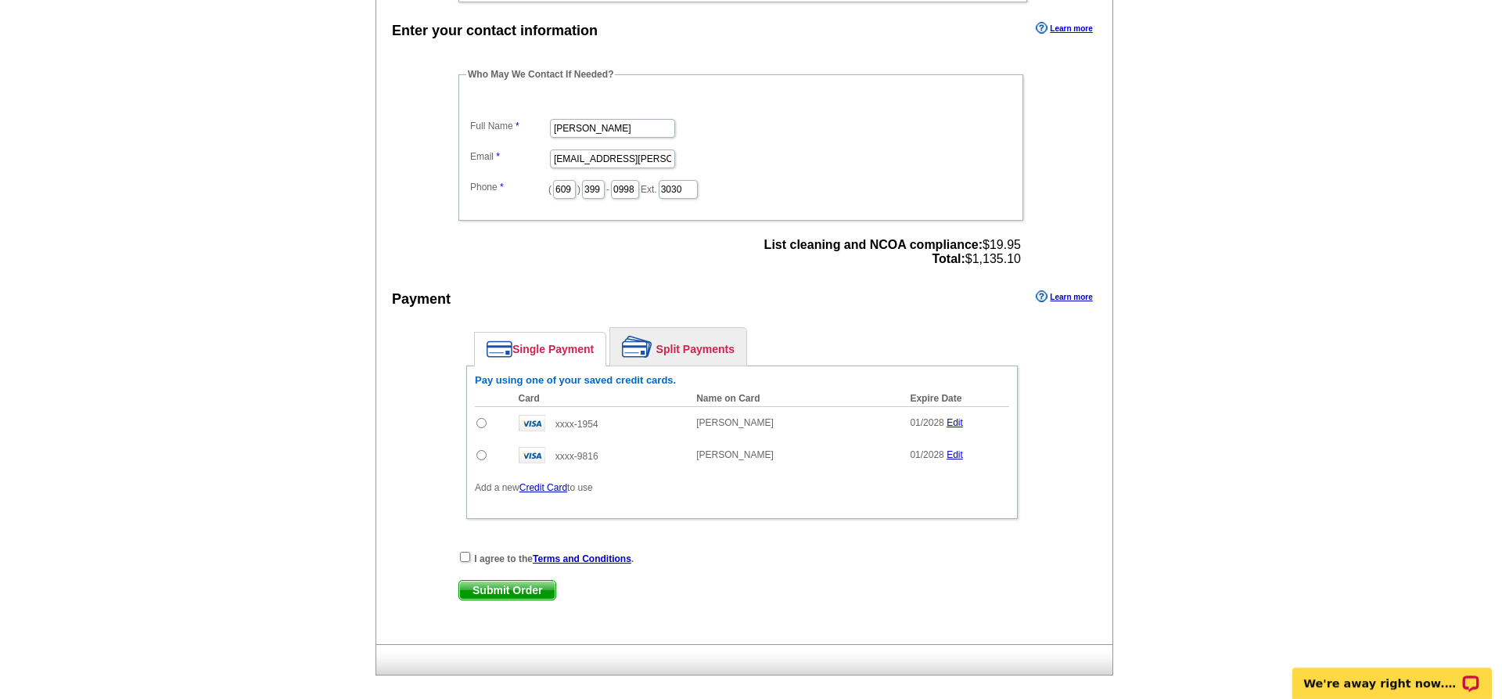
click at [479, 428] on input "radio" at bounding box center [482, 423] width 10 height 10
radio input "true"
click at [466, 562] on input "checkbox" at bounding box center [465, 557] width 10 height 10
checkbox input "true"
click at [501, 599] on span "Submit Order" at bounding box center [507, 590] width 96 height 19
